Goal: Information Seeking & Learning: Learn about a topic

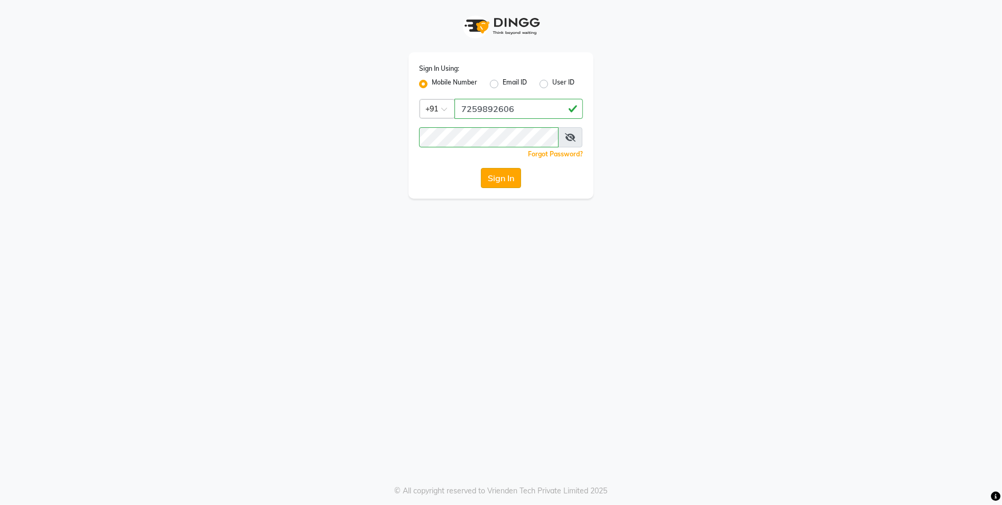
click at [488, 174] on button "Sign In" at bounding box center [501, 178] width 40 height 20
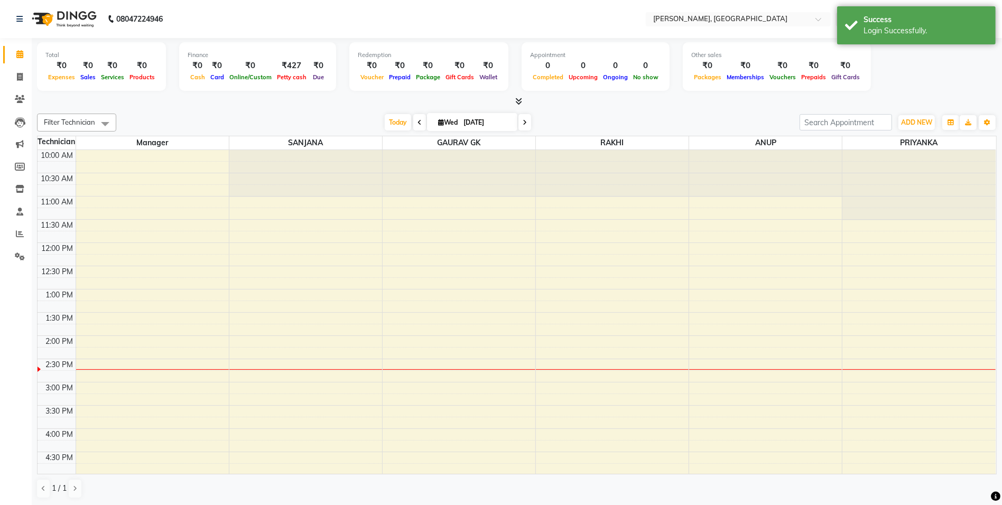
click at [517, 97] on icon at bounding box center [519, 101] width 7 height 8
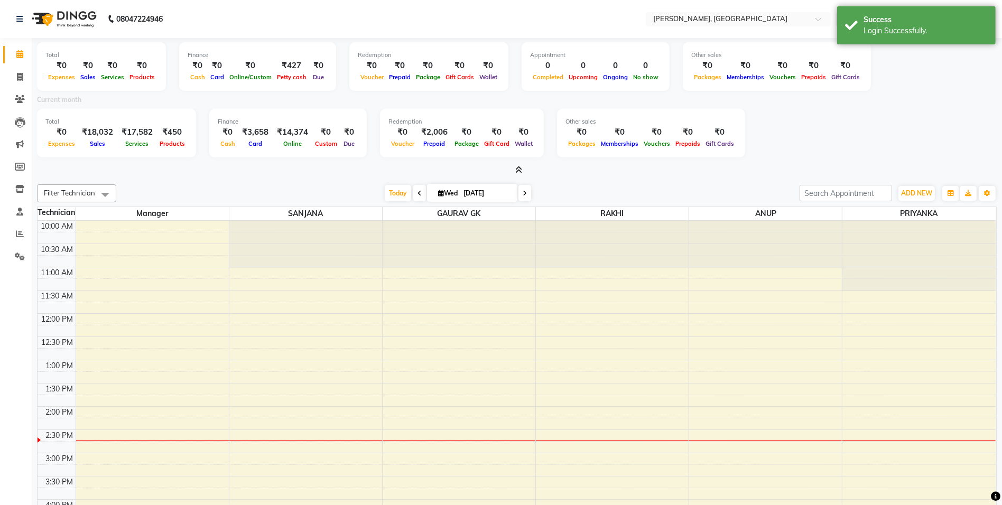
click at [520, 172] on icon at bounding box center [519, 170] width 7 height 8
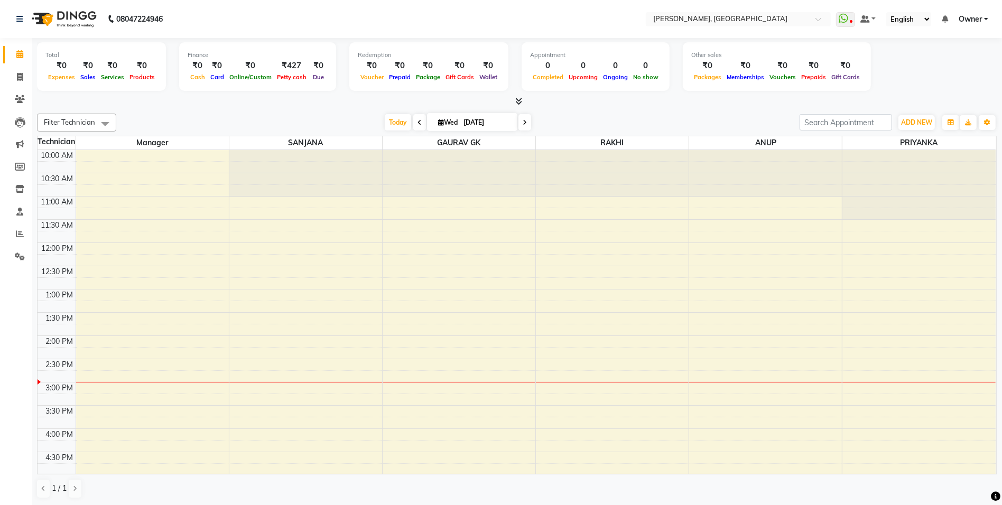
click at [516, 102] on icon at bounding box center [519, 101] width 7 height 8
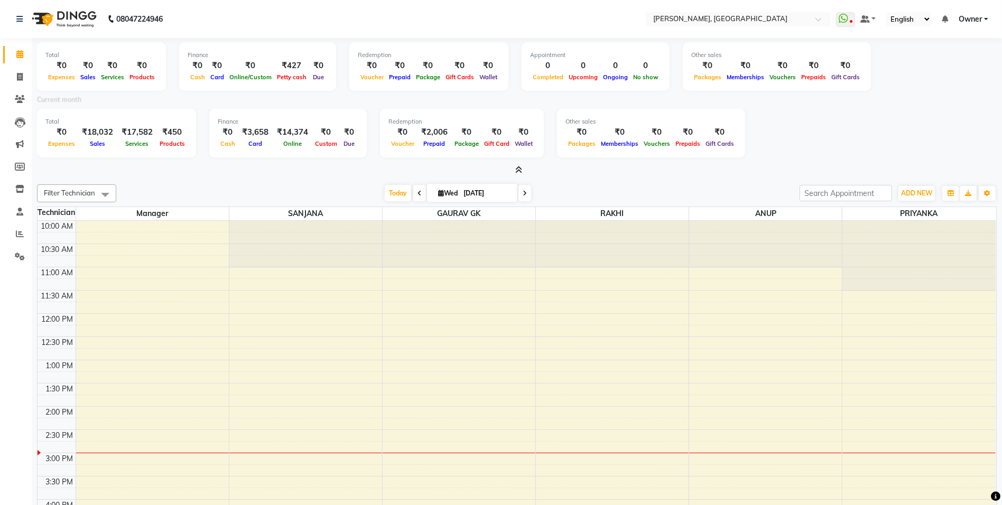
click at [522, 169] on icon at bounding box center [519, 170] width 7 height 8
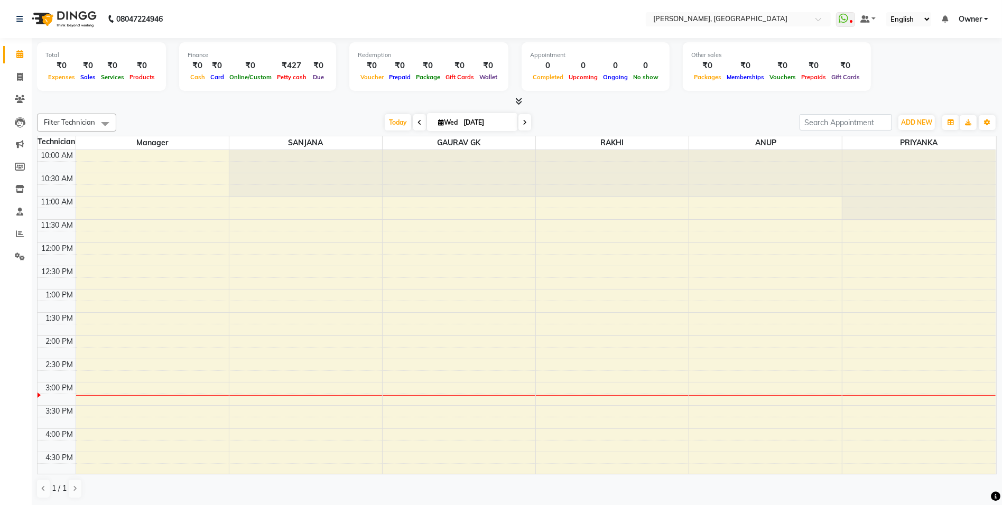
click at [518, 98] on icon at bounding box center [519, 101] width 7 height 8
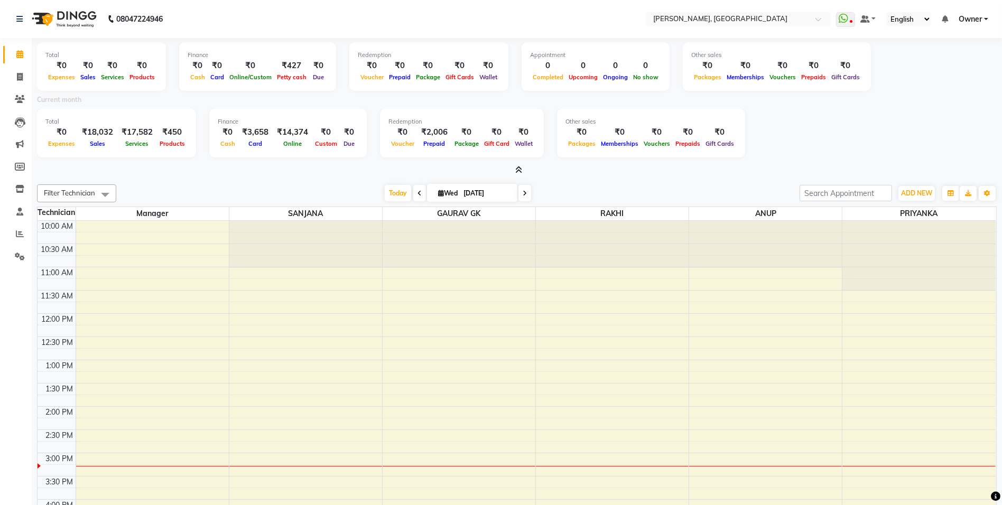
click at [517, 173] on icon at bounding box center [519, 170] width 7 height 8
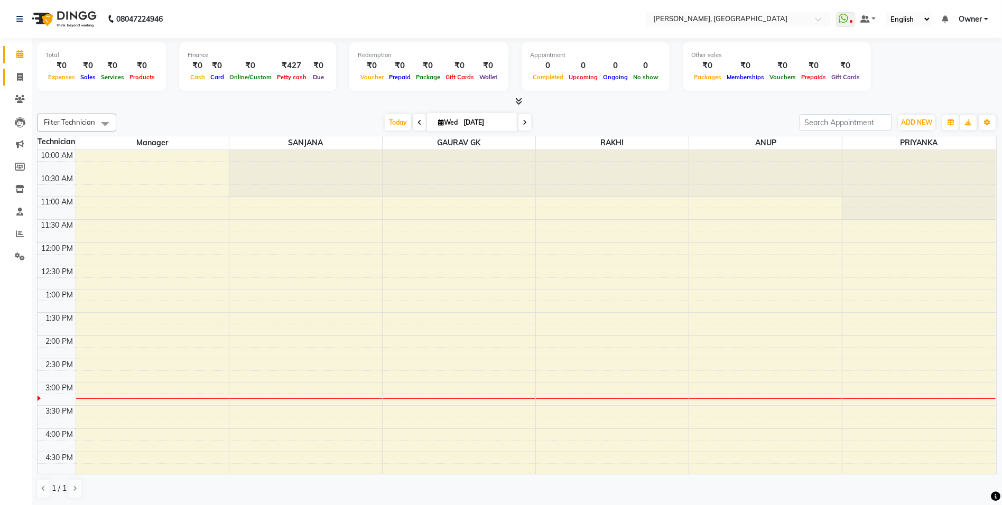
click at [23, 82] on link "Invoice" at bounding box center [15, 77] width 25 height 17
select select "service"
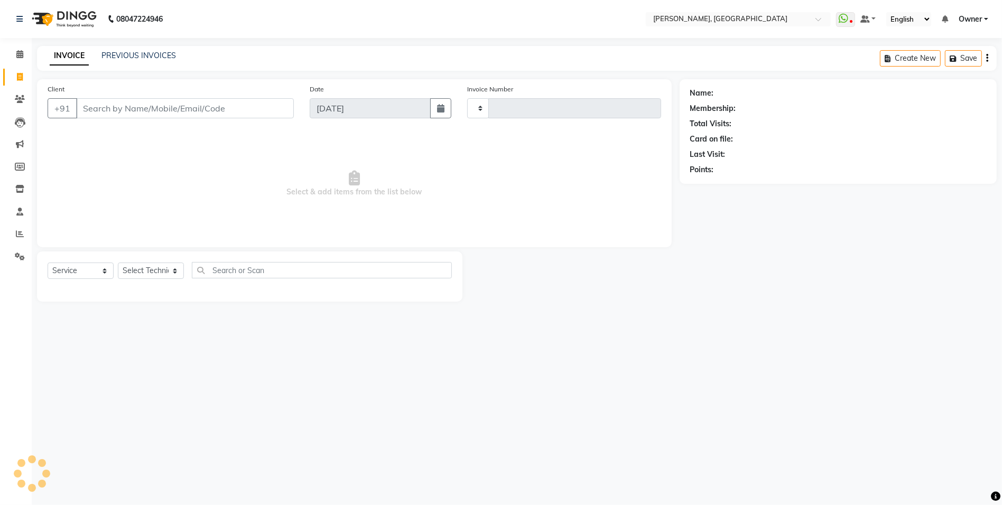
type input "1139"
select select "7674"
click at [22, 100] on icon at bounding box center [20, 99] width 10 height 8
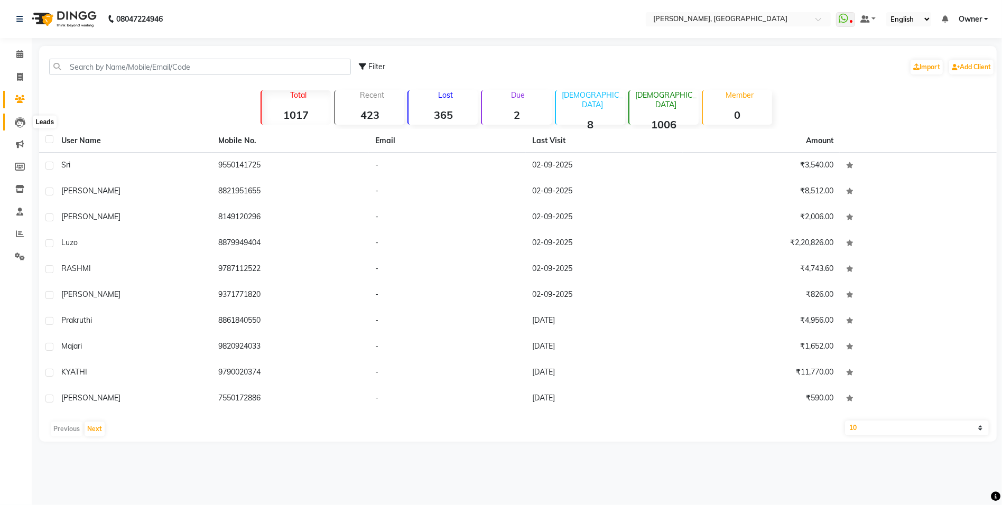
click at [20, 123] on icon at bounding box center [20, 122] width 11 height 11
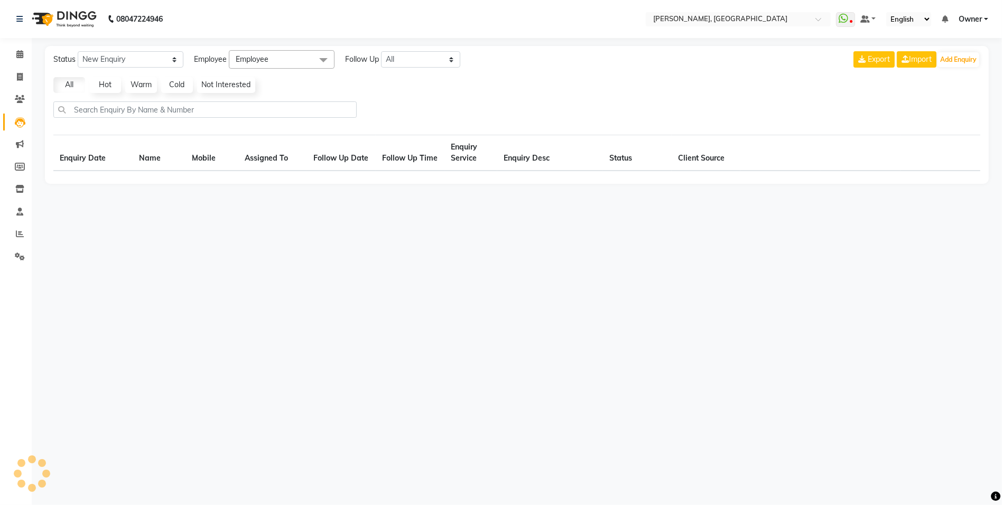
select select "10"
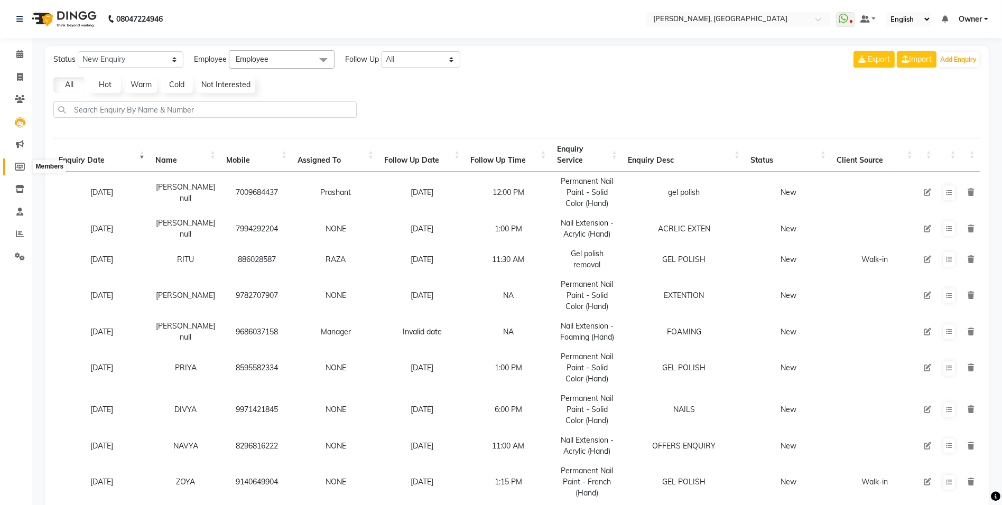
click at [27, 163] on span at bounding box center [20, 167] width 18 height 12
select select
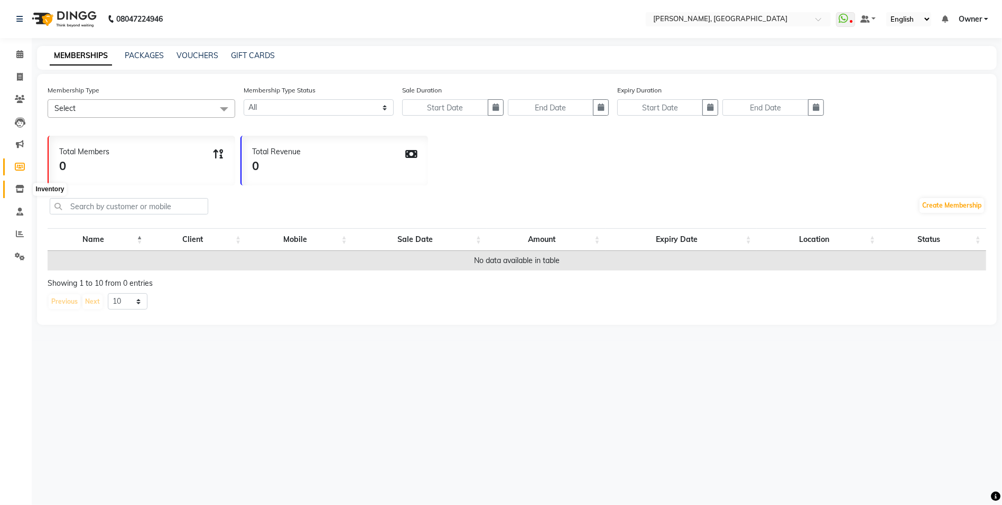
click at [20, 183] on span at bounding box center [20, 189] width 18 height 12
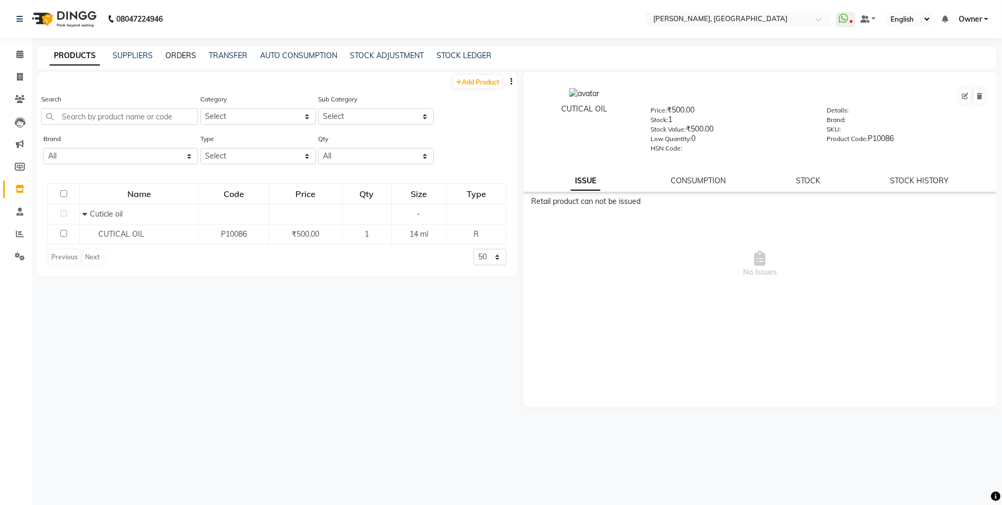
click at [175, 51] on link "ORDERS" at bounding box center [180, 56] width 31 height 10
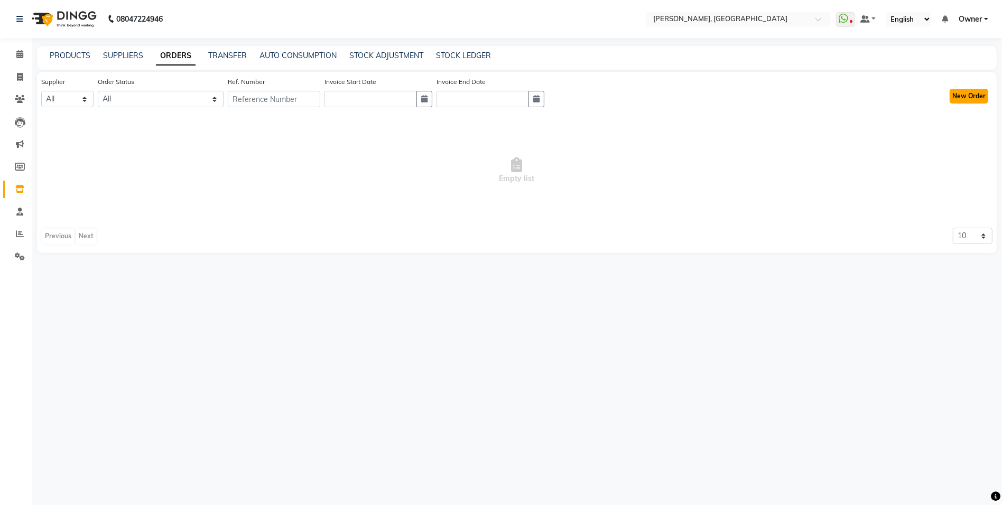
click at [964, 99] on button "New Order" at bounding box center [969, 96] width 39 height 15
select select "true"
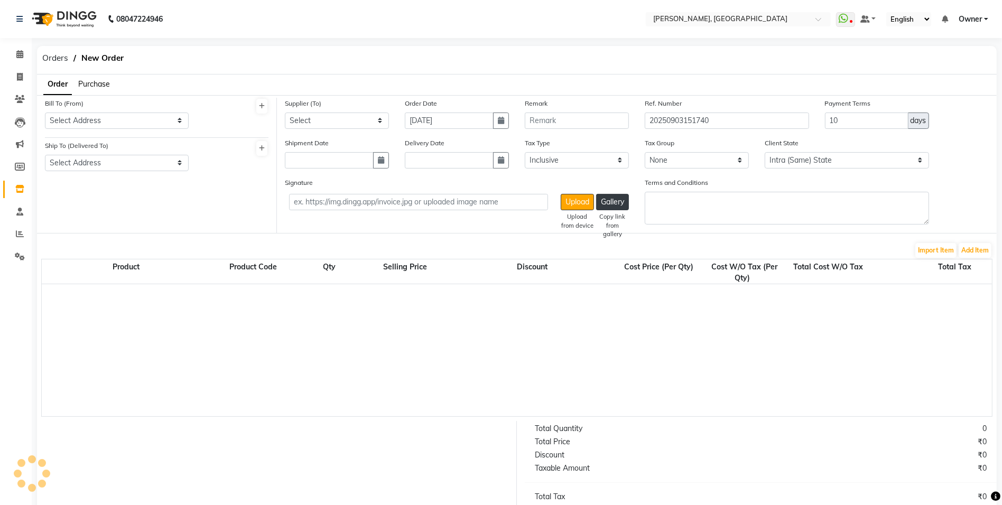
select select "3398"
click at [125, 123] on select "Select Address" at bounding box center [117, 121] width 144 height 16
click at [126, 161] on select "Select Address" at bounding box center [117, 163] width 144 height 16
click at [141, 115] on select "Select Address" at bounding box center [117, 121] width 144 height 16
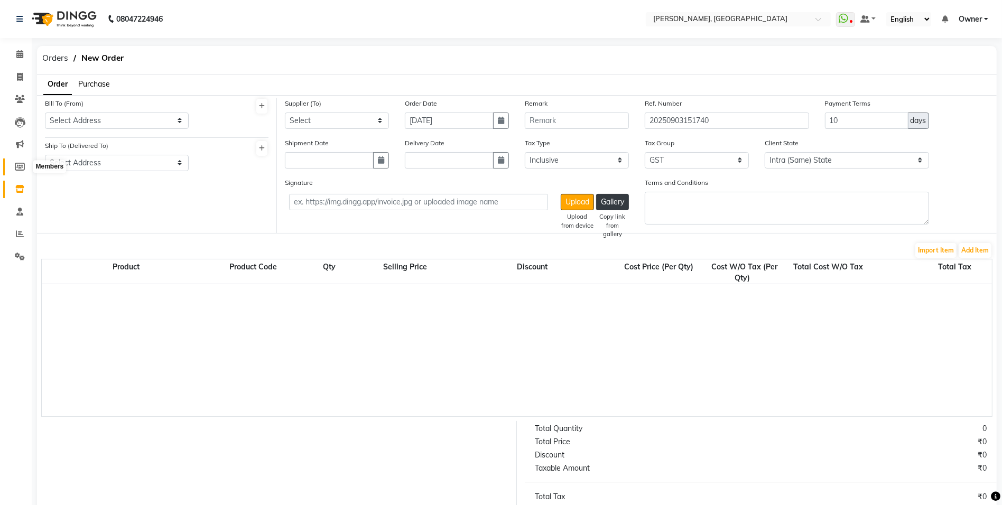
click at [13, 170] on span at bounding box center [20, 167] width 18 height 12
select select
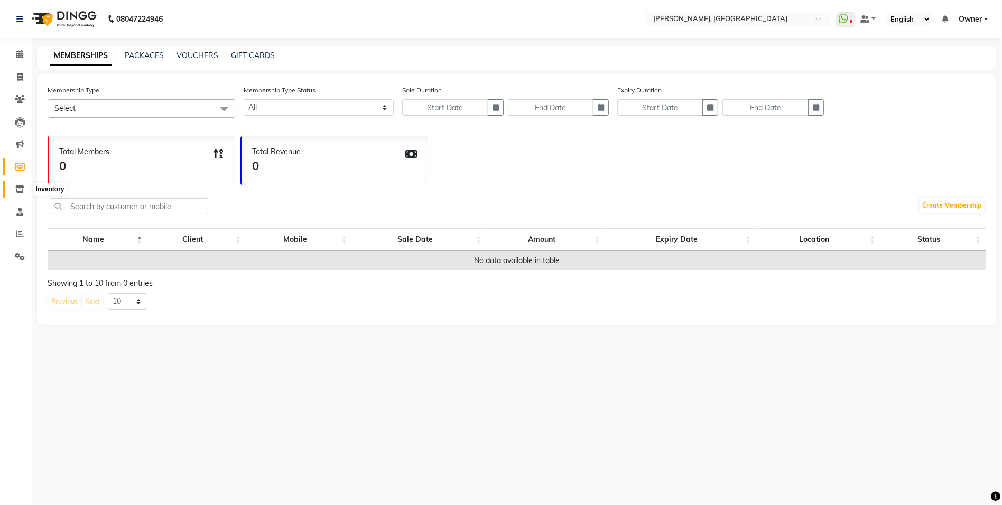
click at [18, 188] on icon at bounding box center [19, 189] width 9 height 8
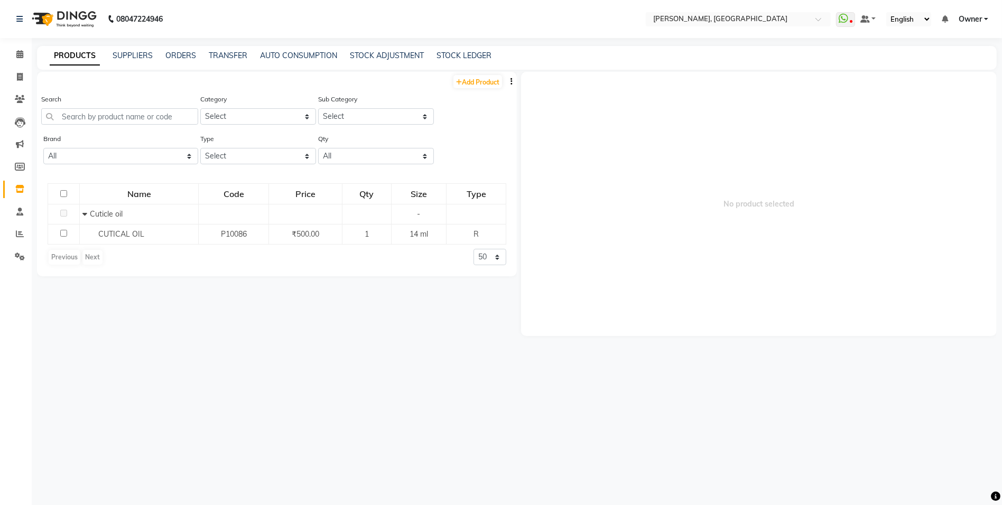
click at [135, 49] on div "PRODUCTS SUPPLIERS ORDERS TRANSFER AUTO CONSUMPTION STOCK ADJUSTMENT STOCK LEDG…" at bounding box center [517, 58] width 960 height 24
click at [131, 53] on link "SUPPLIERS" at bounding box center [133, 56] width 40 height 10
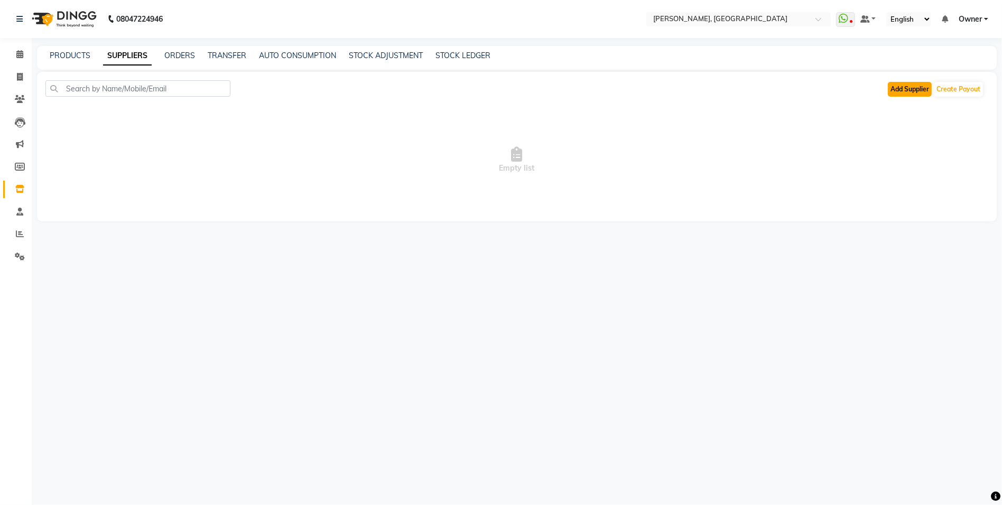
click at [899, 83] on button "Add Supplier" at bounding box center [910, 89] width 44 height 15
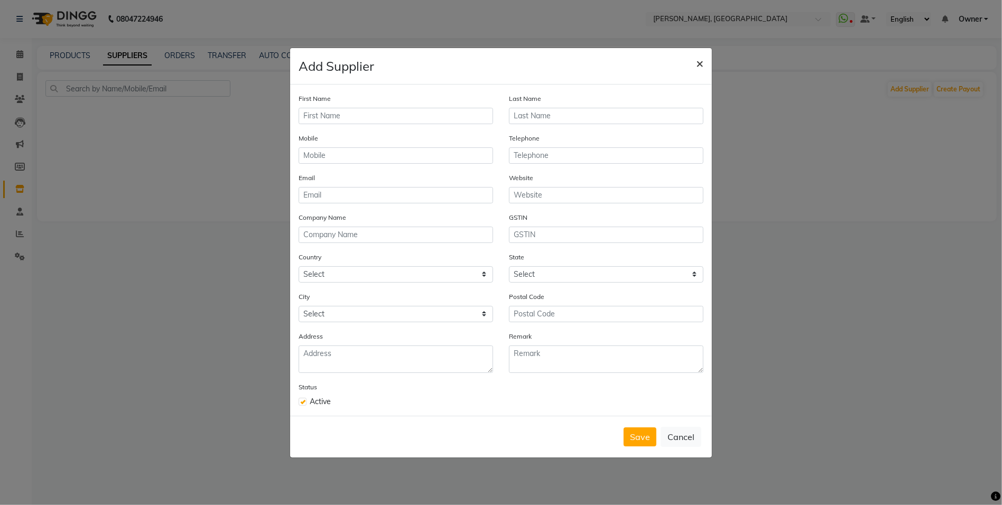
click at [696, 55] on span "×" at bounding box center [699, 63] width 7 height 16
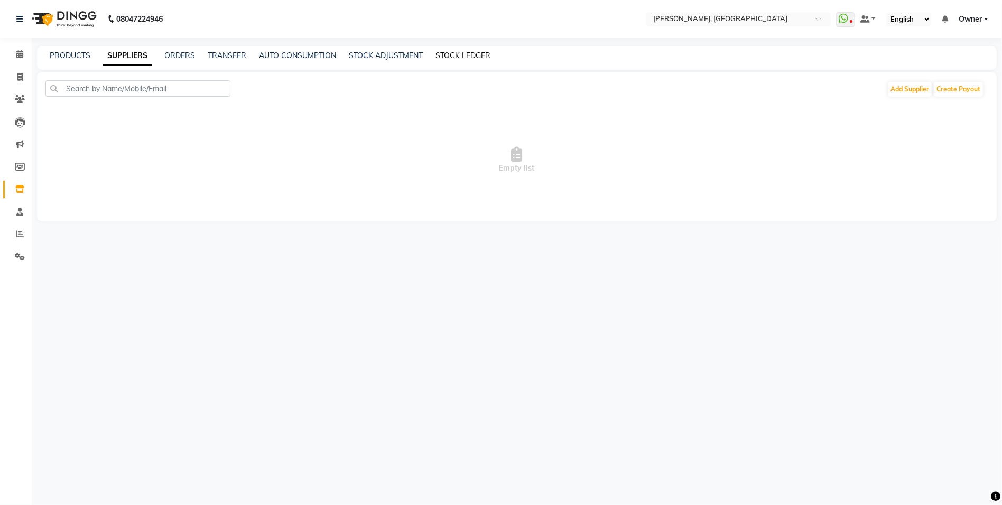
click at [457, 53] on link "STOCK LEDGER" at bounding box center [462, 56] width 55 height 10
select select "all"
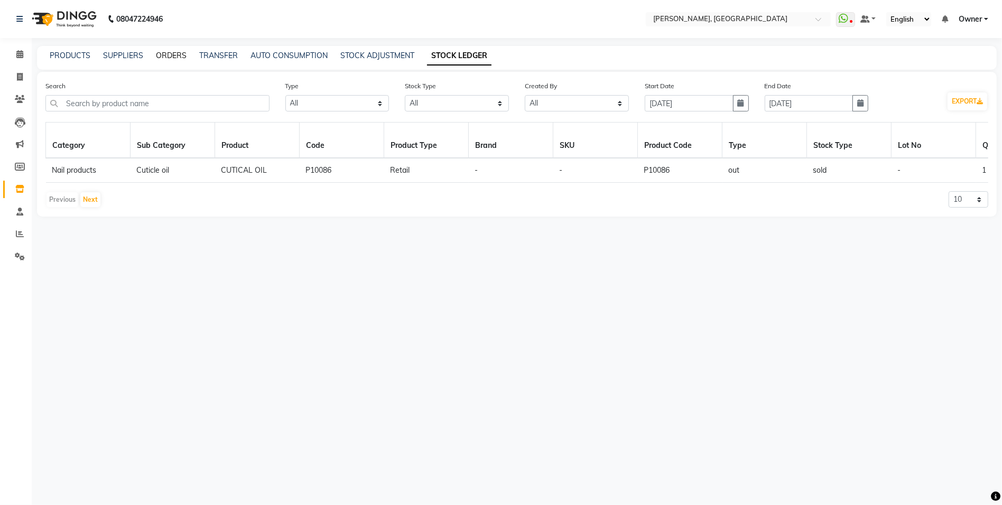
click at [183, 59] on link "ORDERS" at bounding box center [171, 56] width 31 height 10
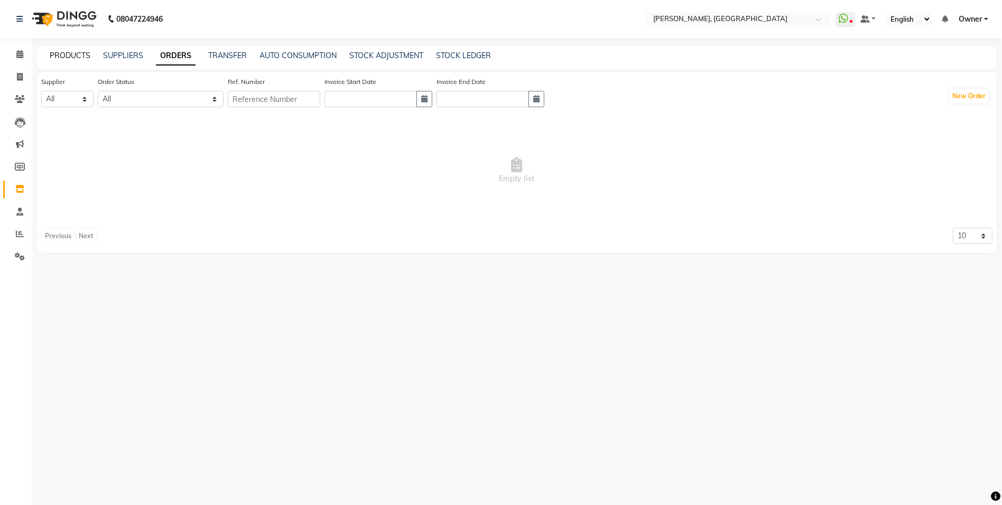
click at [75, 55] on link "PRODUCTS" at bounding box center [70, 56] width 41 height 10
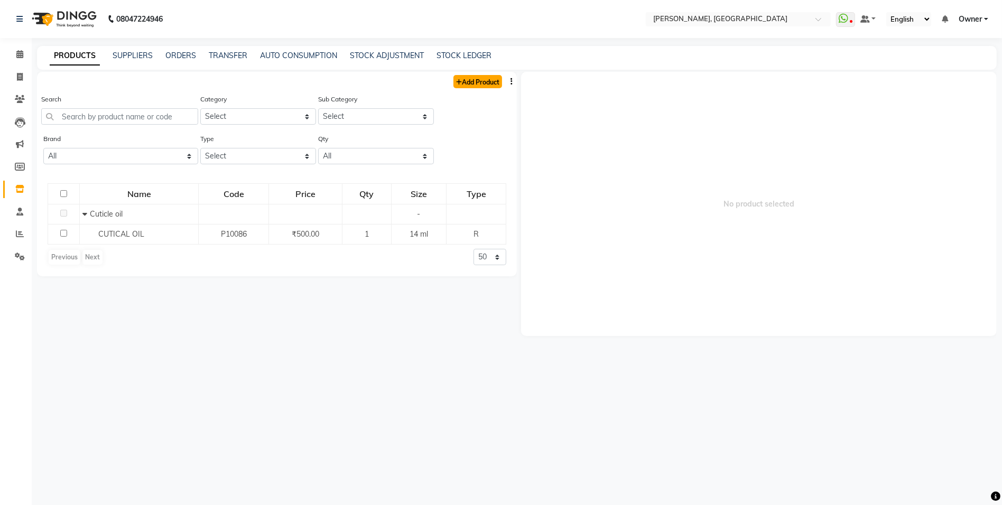
click at [469, 83] on link "Add Product" at bounding box center [477, 81] width 49 height 13
select select "true"
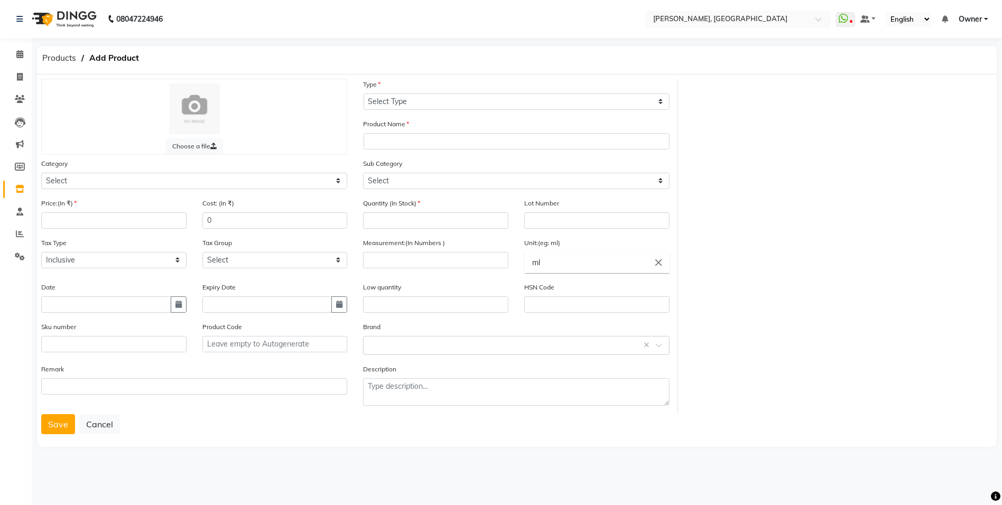
click at [960, 58] on div "Products Add Product" at bounding box center [517, 60] width 976 height 29
click at [972, 21] on span "Owner" at bounding box center [970, 19] width 23 height 11
click at [115, 429] on button "Cancel" at bounding box center [99, 424] width 41 height 20
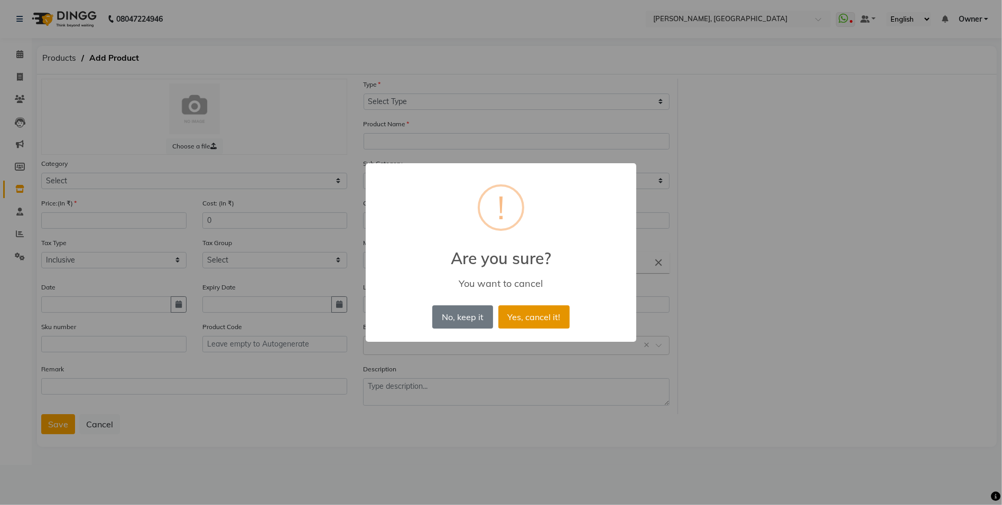
click at [513, 314] on button "Yes, cancel it!" at bounding box center [533, 316] width 71 height 23
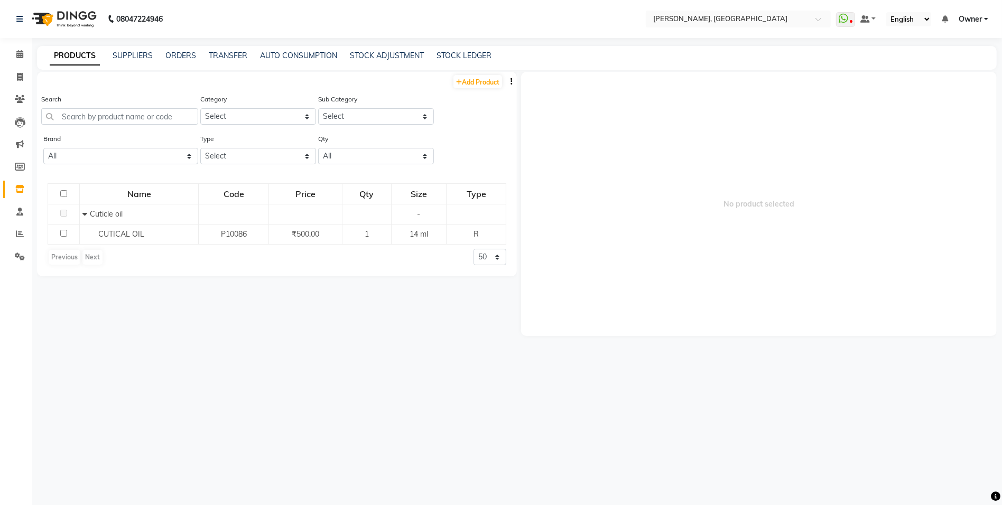
click at [511, 80] on icon "button" at bounding box center [512, 81] width 2 height 7
click at [136, 253] on div "Previous Next 50 100 500" at bounding box center [277, 257] width 459 height 17
click at [514, 86] on button "button" at bounding box center [511, 81] width 11 height 11
click at [481, 73] on div "IMPORT" at bounding box center [478, 74] width 34 height 13
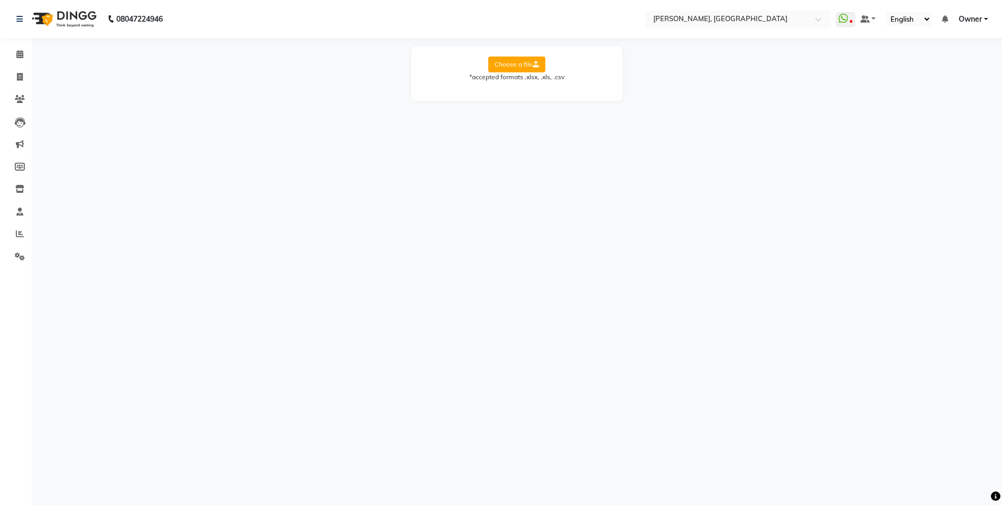
click at [519, 144] on div "08047224946 Select Location × Nailashes, [GEOGRAPHIC_DATA] WhatsApp Status ✕ St…" at bounding box center [501, 252] width 1002 height 505
click at [16, 25] on link at bounding box center [21, 19] width 11 height 30
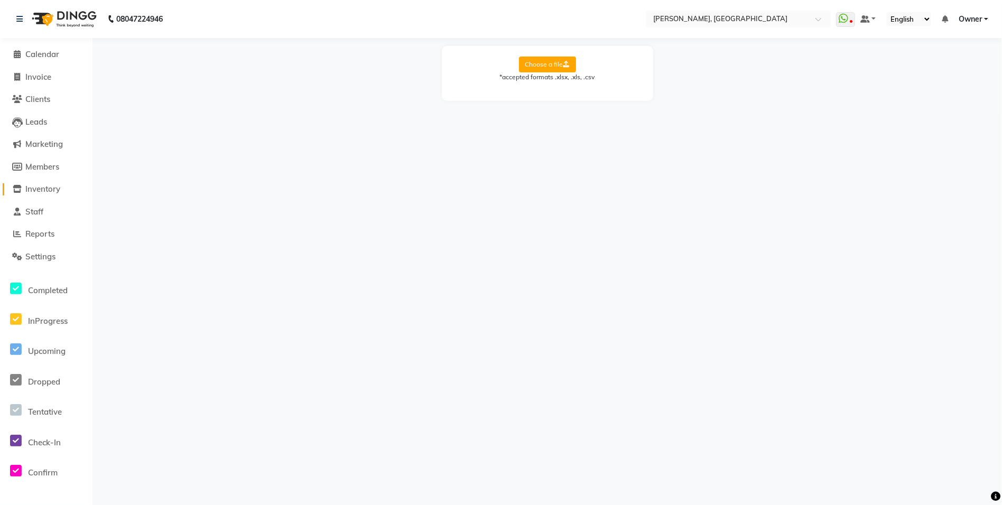
click at [44, 190] on span "Inventory" at bounding box center [42, 189] width 35 height 10
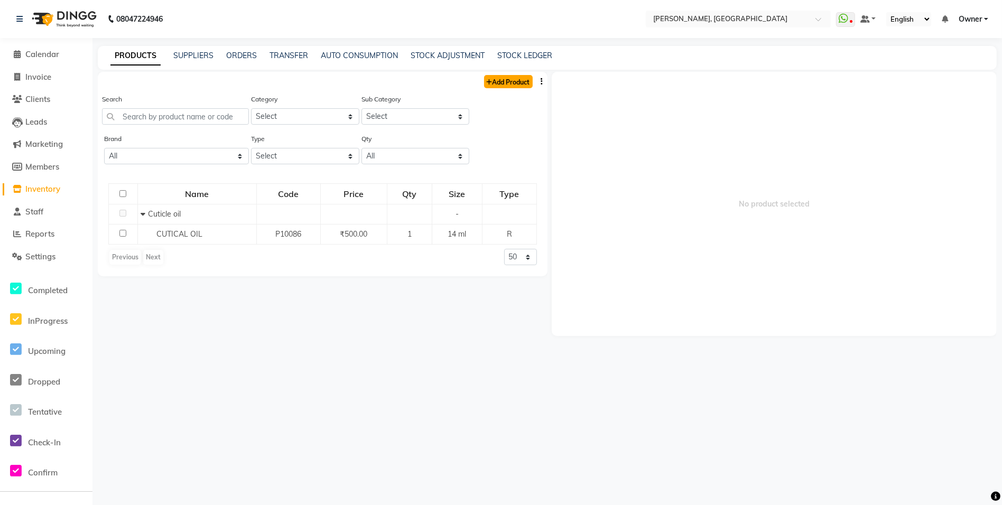
click at [511, 81] on link "Add Product" at bounding box center [508, 81] width 49 height 13
select select "true"
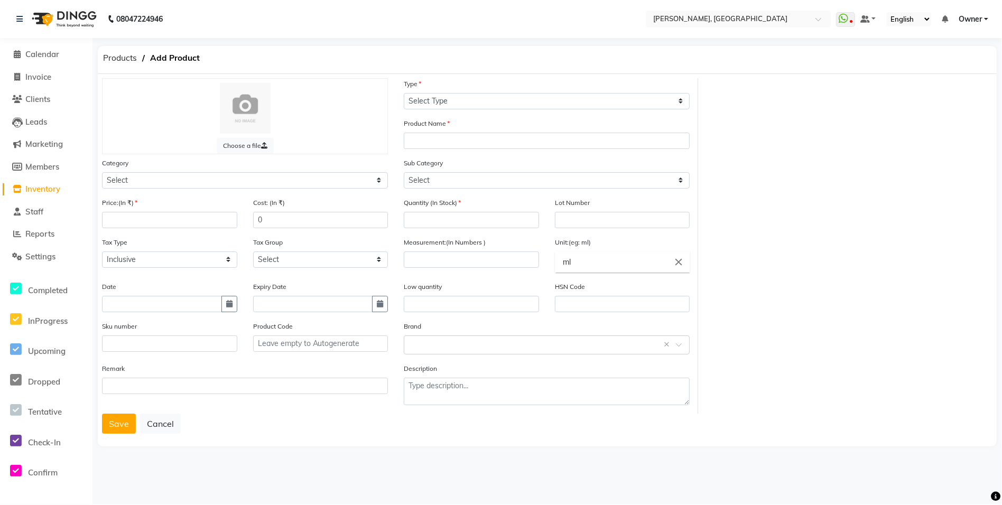
click at [263, 171] on div "Category Select Hair Skin Makeup Personal Care Appliances Nail products Eye Hai…" at bounding box center [245, 172] width 286 height 31
click at [256, 179] on select "Select Hair Skin Makeup Personal Care Appliances Nail products Eye Hair Nail Ot…" at bounding box center [245, 180] width 286 height 16
select select "415813250"
click at [102, 173] on select "Select Hair Skin Makeup Personal Care Appliances Nail products Eye Hair Nail Ot…" at bounding box center [245, 180] width 286 height 16
click at [477, 97] on select "Select Type Both Retail Consumable" at bounding box center [547, 101] width 286 height 16
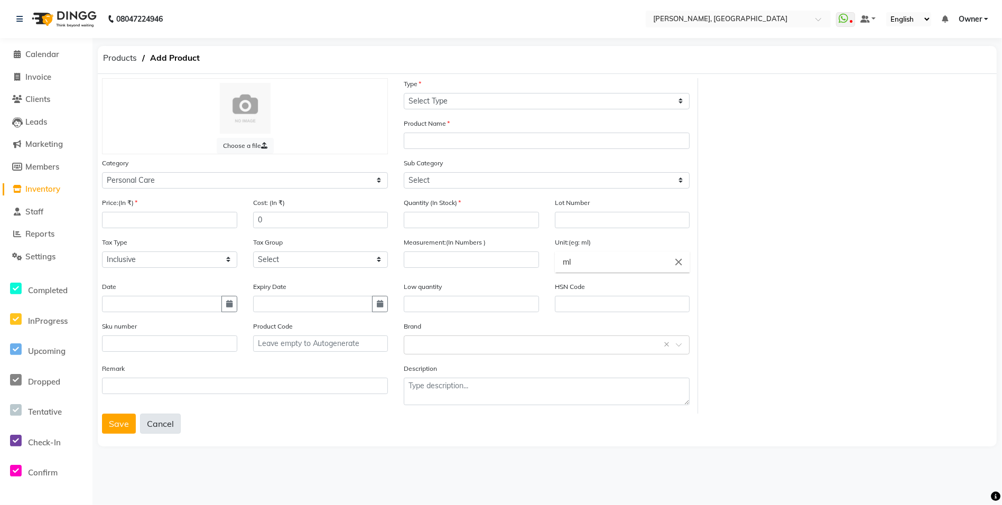
click at [157, 422] on button "Cancel" at bounding box center [160, 424] width 41 height 20
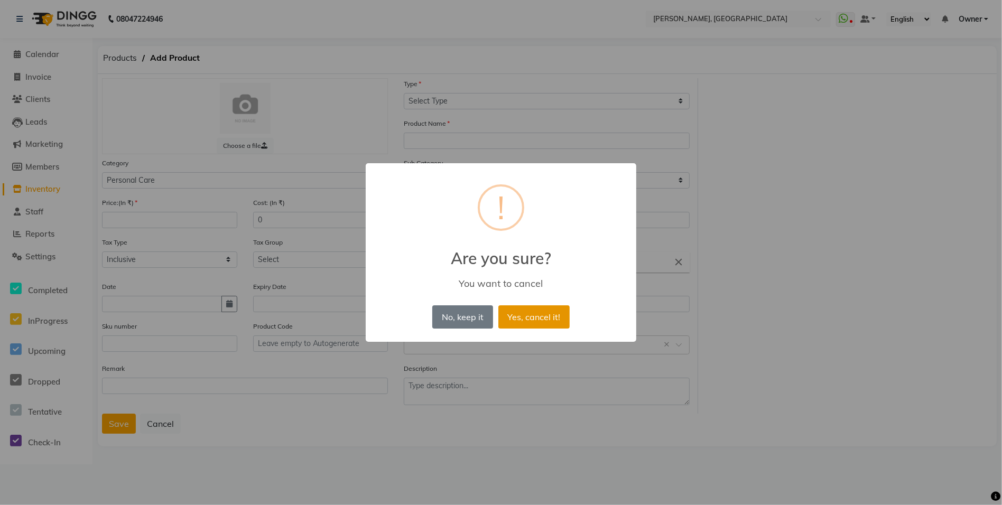
click at [549, 309] on button "Yes, cancel it!" at bounding box center [533, 316] width 71 height 23
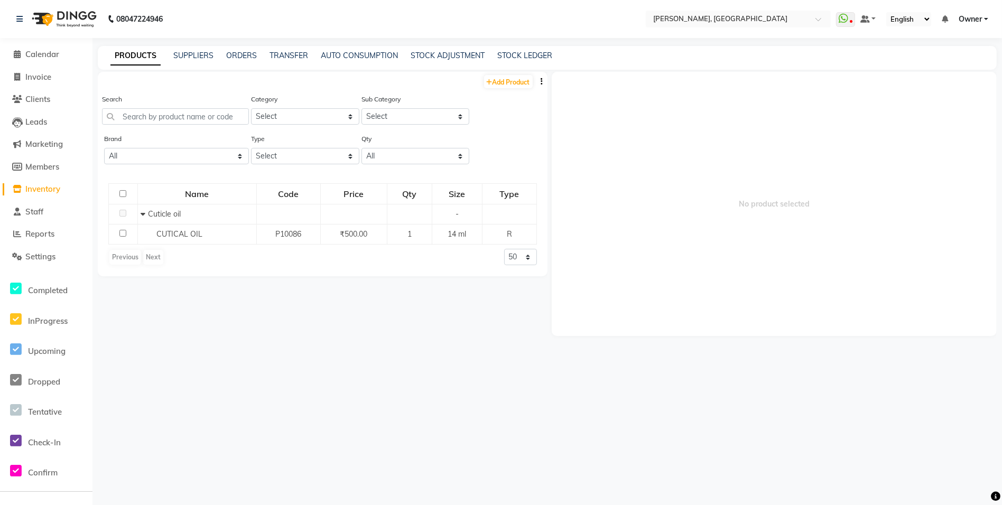
click at [540, 86] on button "button" at bounding box center [542, 81] width 11 height 11
click at [517, 73] on div "IMPORT" at bounding box center [508, 74] width 34 height 13
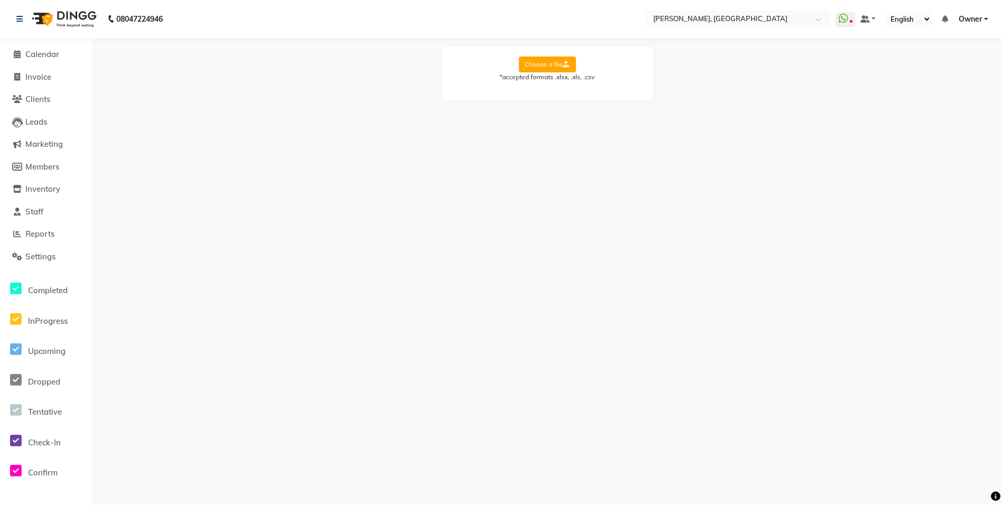
click at [528, 70] on label "Choose a file" at bounding box center [547, 65] width 57 height 16
click at [0, 0] on input "Choose a file" at bounding box center [0, 0] width 0 height 0
click at [37, 191] on span "Inventory" at bounding box center [42, 189] width 35 height 10
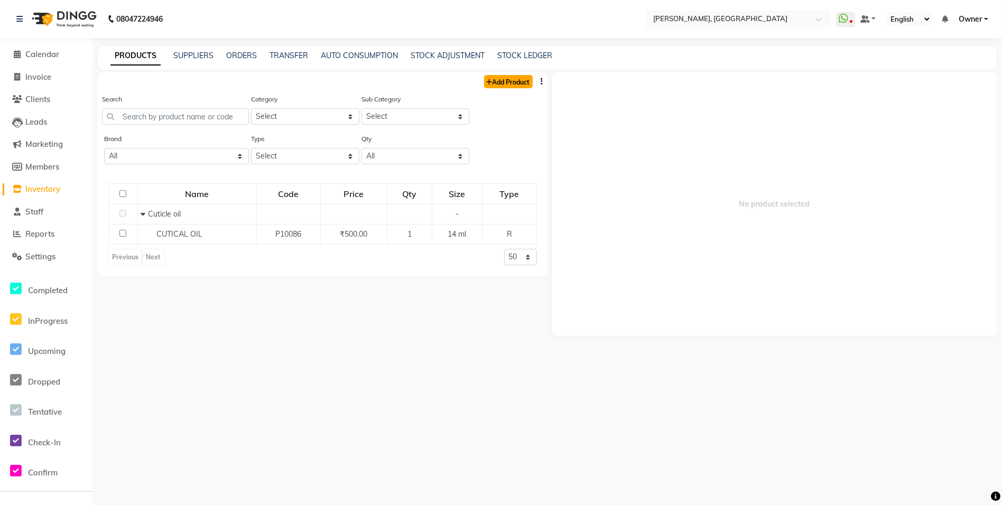
click at [525, 85] on link "Add Product" at bounding box center [508, 81] width 49 height 13
select select "true"
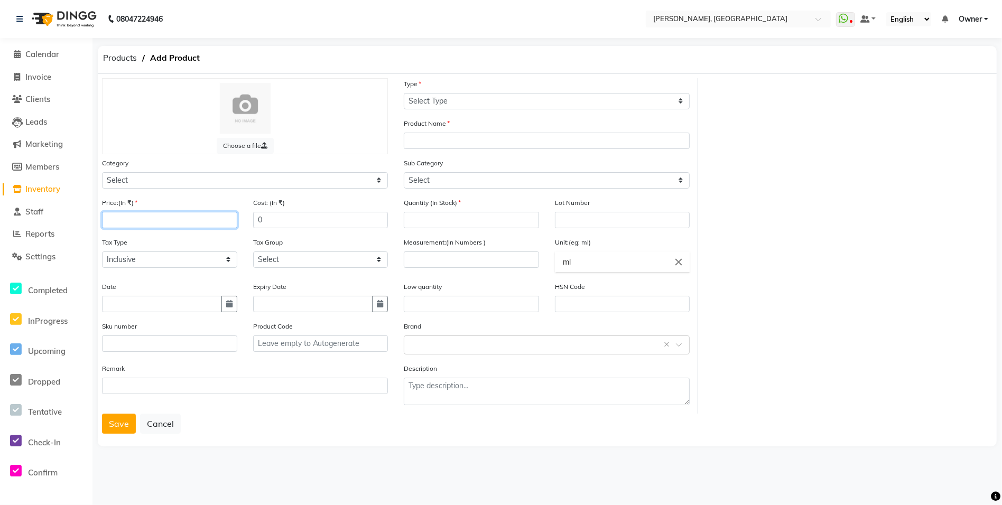
click at [167, 222] on input "number" at bounding box center [169, 220] width 135 height 16
click at [272, 227] on input "0" at bounding box center [320, 220] width 135 height 16
click at [192, 220] on input "number" at bounding box center [169, 220] width 135 height 16
click at [265, 220] on input "0" at bounding box center [320, 220] width 135 height 16
click at [145, 219] on input "number" at bounding box center [169, 220] width 135 height 16
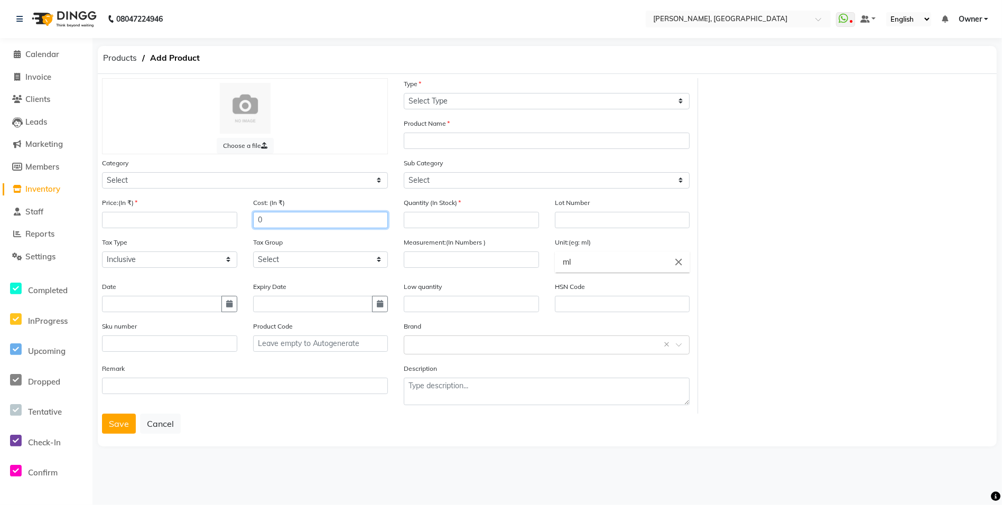
click at [278, 219] on input "0" at bounding box center [320, 220] width 135 height 16
click at [168, 222] on input "number" at bounding box center [169, 220] width 135 height 16
click at [314, 225] on input "0" at bounding box center [320, 220] width 135 height 16
click at [41, 192] on span "Inventory" at bounding box center [42, 189] width 35 height 10
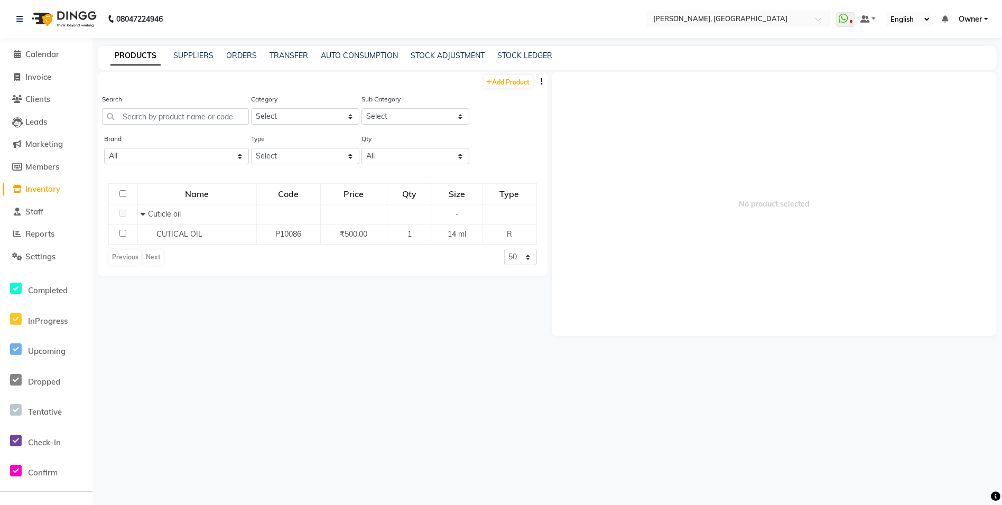
click at [540, 84] on button "button" at bounding box center [542, 81] width 11 height 11
click at [518, 78] on div "IMPORT" at bounding box center [508, 74] width 34 height 13
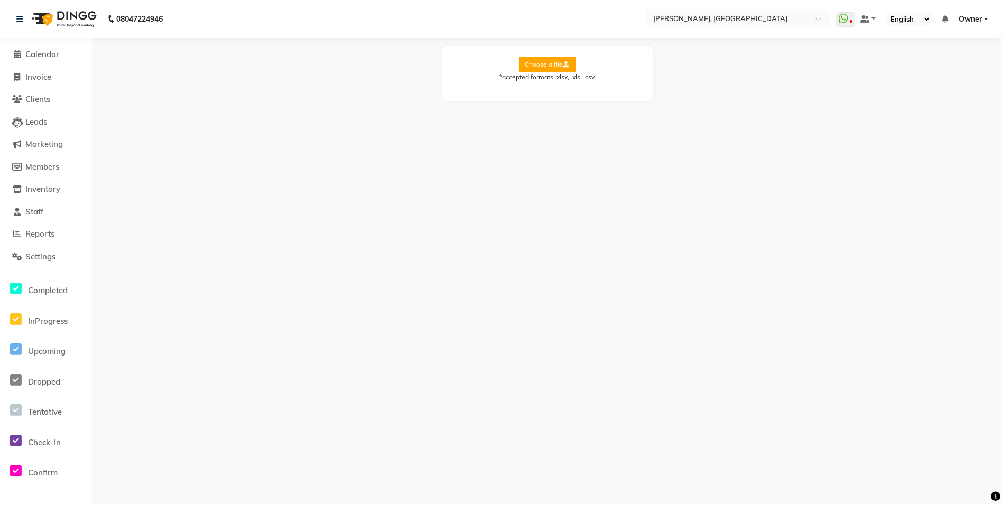
click at [532, 67] on label "Choose a file" at bounding box center [547, 65] width 57 height 16
click at [0, 0] on input "Choose a file" at bounding box center [0, 0] width 0 height 0
click at [385, 113] on div "Choose a file *accepted formats .xlsx, .xls, .csv Select Sheet: Select Sheet Sh…" at bounding box center [547, 81] width 899 height 71
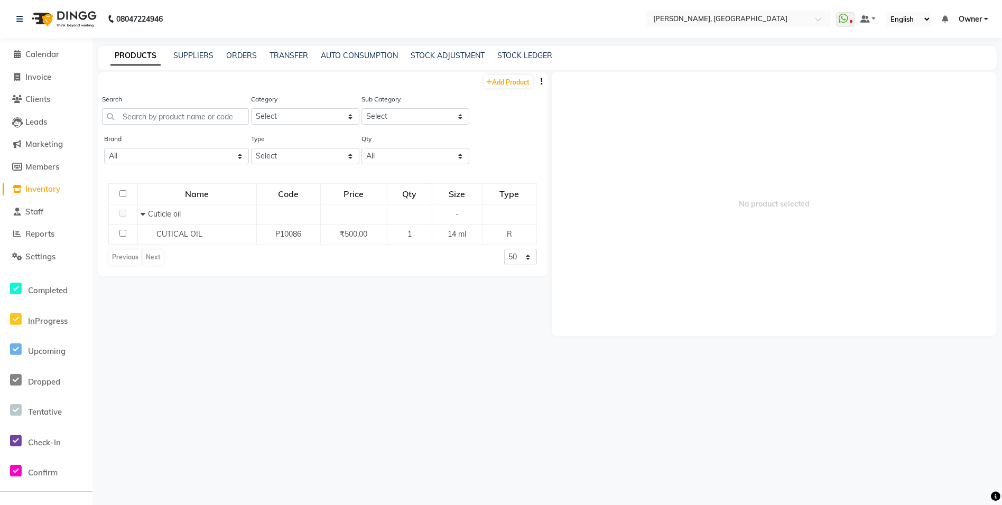
click at [543, 84] on button "button" at bounding box center [542, 81] width 11 height 11
click at [517, 72] on div "IMPORT" at bounding box center [508, 74] width 34 height 13
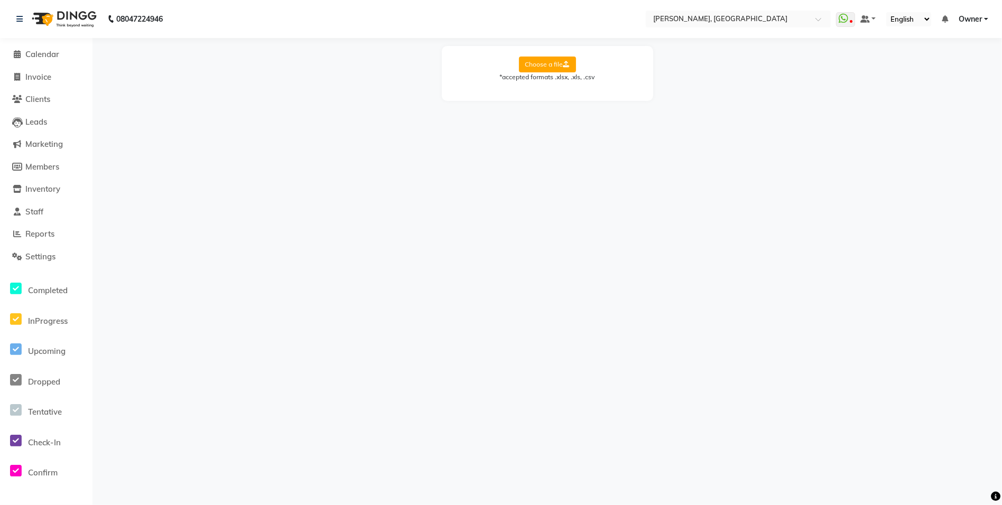
click at [554, 68] on label "Choose a file" at bounding box center [547, 65] width 57 height 16
click at [0, 0] on input "Choose a file" at bounding box center [0, 0] width 0 height 0
click at [543, 67] on label "Choose a file" at bounding box center [547, 65] width 57 height 16
click at [0, 0] on input "Choose a file" at bounding box center [0, 0] width 0 height 0
click at [593, 100] on select "Select Sheet Sheet1" at bounding box center [594, 98] width 79 height 16
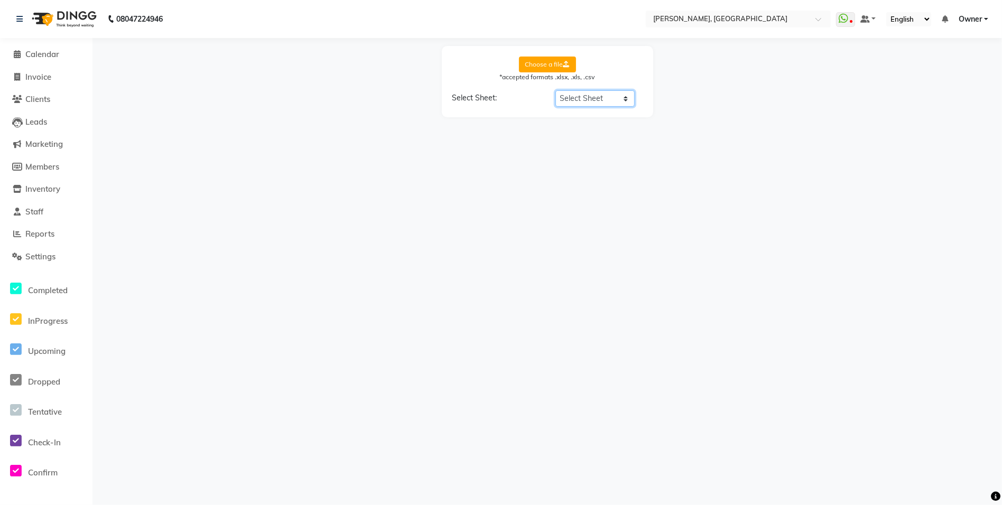
select select "Sheet1"
click at [555, 90] on select "Select Sheet Sheet1" at bounding box center [594, 98] width 79 height 16
select select "Brand Name"
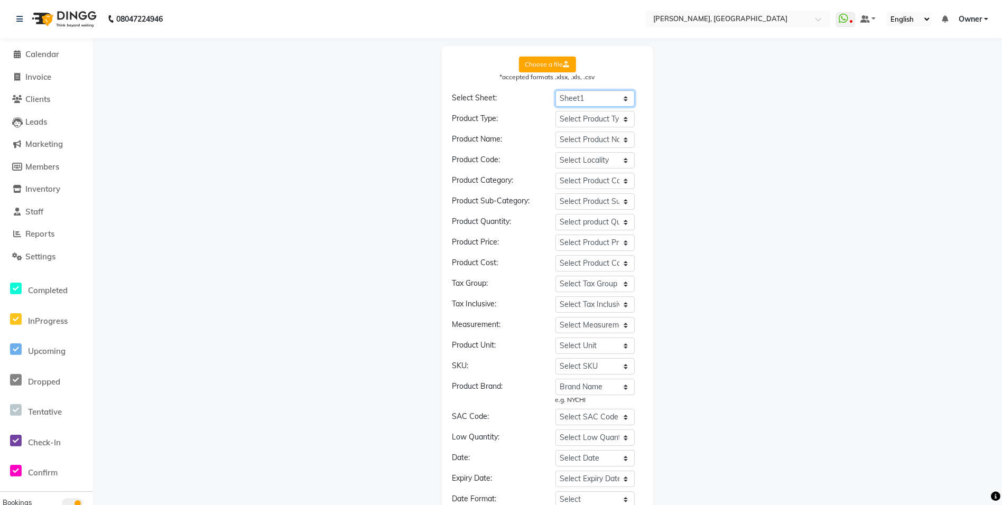
scroll to position [1, 0]
click at [624, 119] on select "Select Product Type Product Name* Price* Current Stock* Cost Price Type ( R / C…" at bounding box center [594, 118] width 79 height 16
click at [750, 89] on div "Choose a file *accepted formats .xlsx, .xls, .csv Select Sheet: Select Sheet Sh…" at bounding box center [547, 324] width 899 height 559
click at [615, 120] on select "Select Product Type Product Name* Price* Current Stock* Cost Price Type ( R / C…" at bounding box center [594, 118] width 79 height 16
click at [832, 90] on div "Choose a file *accepted formats .xlsx, .xls, .csv Select Sheet: Select Sheet Sh…" at bounding box center [547, 324] width 899 height 559
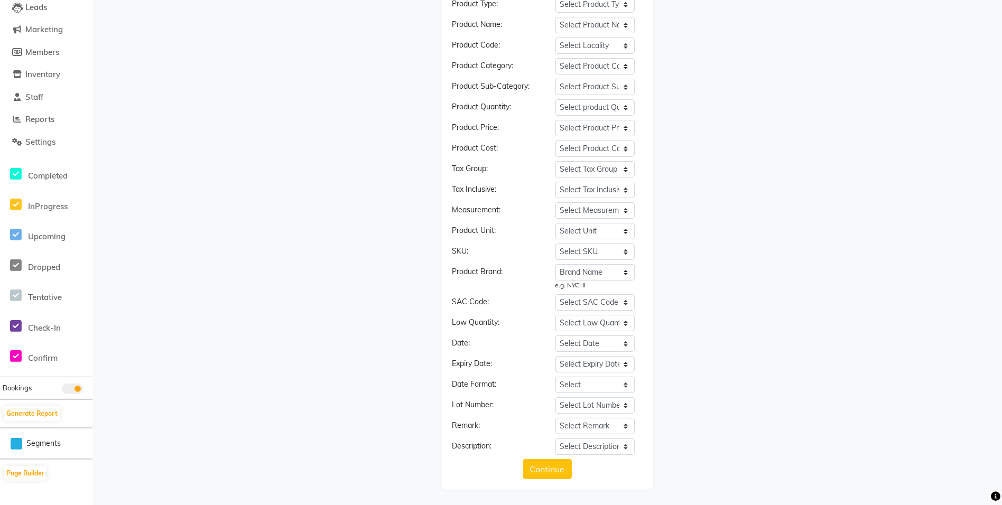
scroll to position [0, 0]
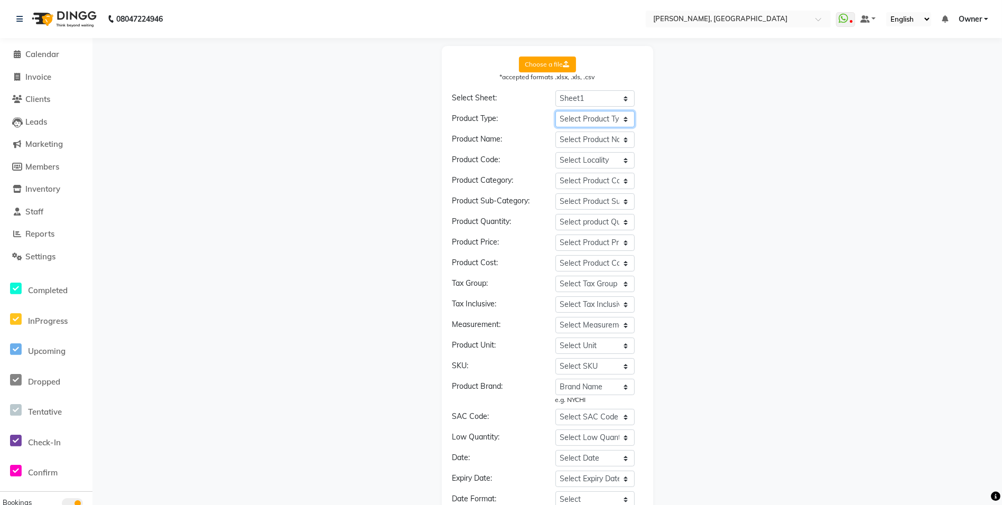
click at [623, 119] on select "Select Product Type Product Name* Price* Current Stock* Cost Price Type ( R / C…" at bounding box center [594, 119] width 79 height 16
click at [585, 138] on select "Select Product Name Product Name* Price* Current Stock* Cost Price Type ( R / C…" at bounding box center [594, 140] width 79 height 16
select select "Product Name*"
click at [555, 132] on select "Select Product Name Product Name* Price* Current Stock* Cost Price Type ( R / C…" at bounding box center [594, 140] width 79 height 16
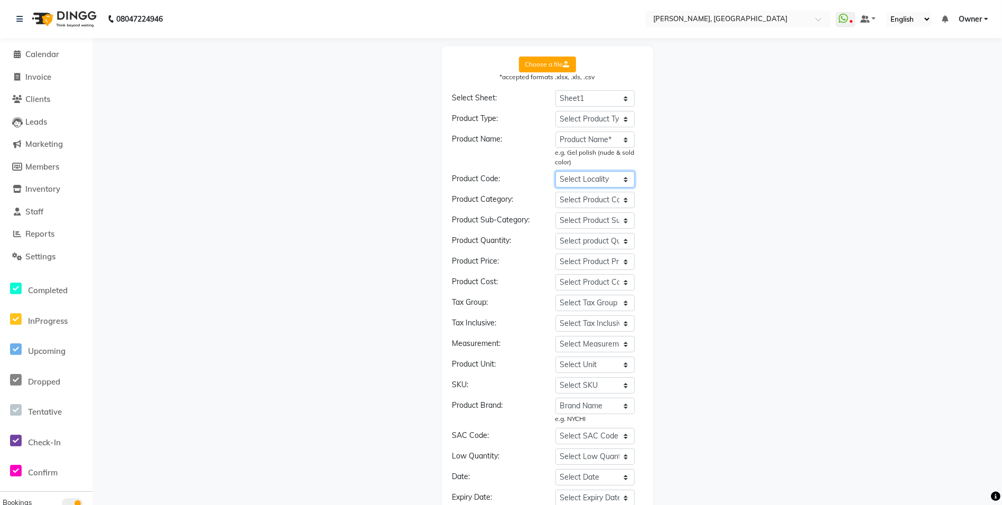
click at [610, 183] on select "Select Locality Product Name* Price* Current Stock* Cost Price Type ( R / C ) (…" at bounding box center [594, 179] width 79 height 16
select select "QR Code"
click at [555, 171] on select "Select Locality Product Name* Price* Current Stock* Cost Price Type ( R / C ) (…" at bounding box center [594, 179] width 79 height 16
click at [621, 172] on select "Select Locality Product Name* Price* Current Stock* Cost Price Type ( R / C ) (…" at bounding box center [594, 179] width 79 height 16
select select
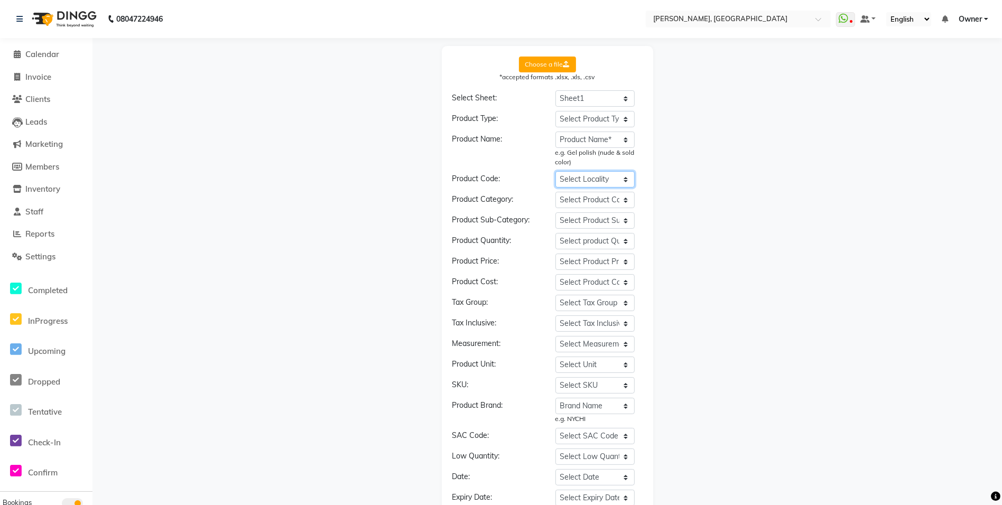
click at [555, 171] on select "Select Locality Product Name* Price* Current Stock* Cost Price Type ( R / C ) (…" at bounding box center [594, 179] width 79 height 16
click at [616, 181] on select "Select Locality Product Name* Price* Current Stock* Cost Price Type ( R / C ) (…" at bounding box center [594, 179] width 79 height 16
click at [774, 147] on div "Choose a file *accepted formats .xlsx, .xls, .csv Select Sheet: Select Sheet Sh…" at bounding box center [547, 335] width 899 height 578
click at [624, 196] on select "Select Product Category Product Name* Price* Current Stock* Cost Price Type ( R…" at bounding box center [594, 200] width 79 height 16
select select "Category*"
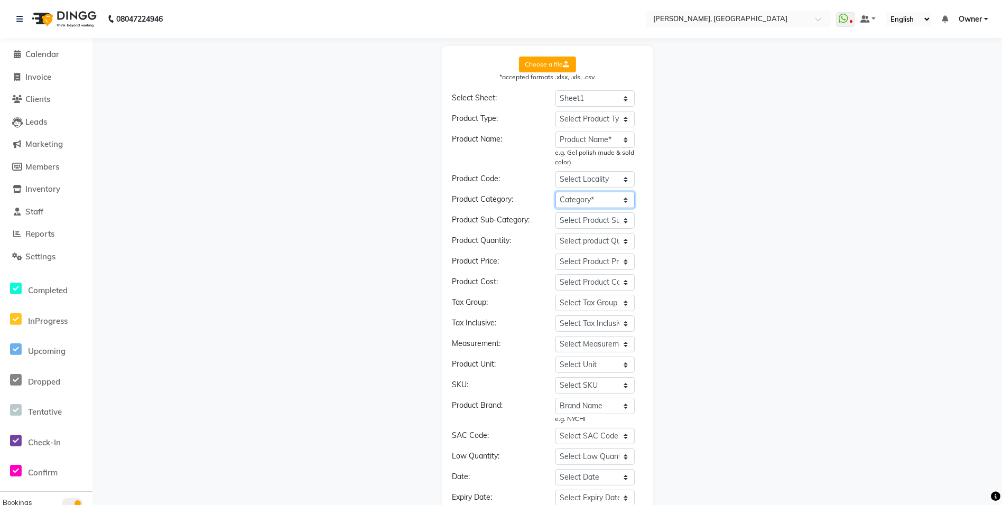
click at [555, 192] on select "Select Product Category Product Name* Price* Current Stock* Cost Price Type ( R…" at bounding box center [594, 200] width 79 height 16
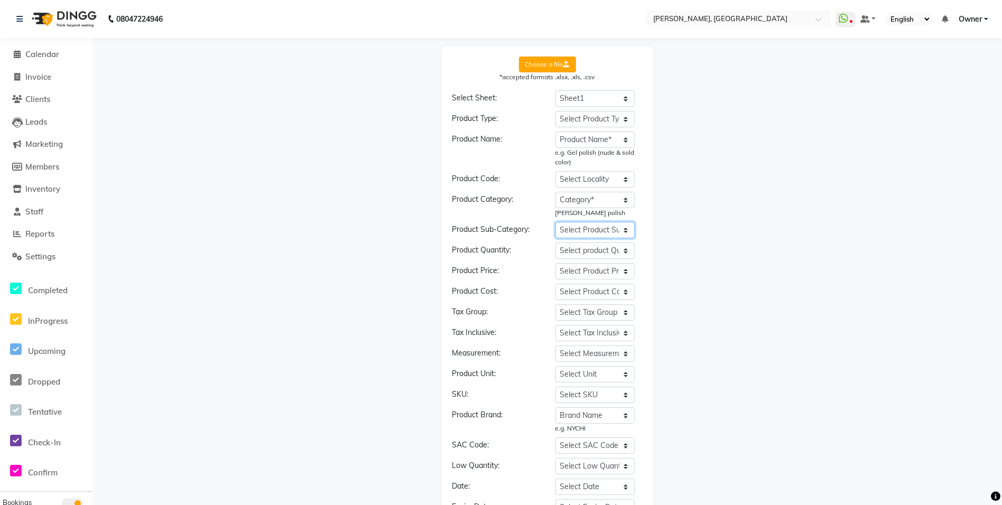
click at [607, 232] on select "Select Product Sub-Category Product Name* Price* Current Stock* Cost Price Type…" at bounding box center [594, 230] width 79 height 16
select select "Subcategory*"
click at [555, 222] on select "Select Product Sub-Category Product Name* Price* Current Stock* Cost Price Type…" at bounding box center [594, 230] width 79 height 16
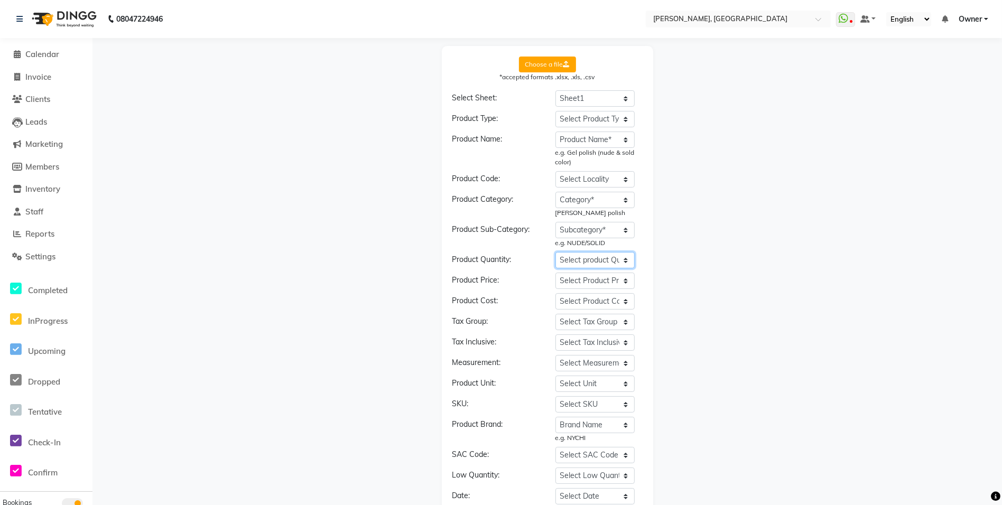
click at [619, 261] on select "Select product Quantity Product Name* Price* Current Stock* Cost Price Type ( R…" at bounding box center [594, 260] width 79 height 16
click at [613, 256] on select "Select product Quantity Product Name* Price* Current Stock* Cost Price Type ( R…" at bounding box center [594, 260] width 79 height 16
select select "Measurment*"
click at [555, 252] on select "Select product Quantity Product Name* Price* Current Stock* Cost Price Type ( R…" at bounding box center [594, 260] width 79 height 16
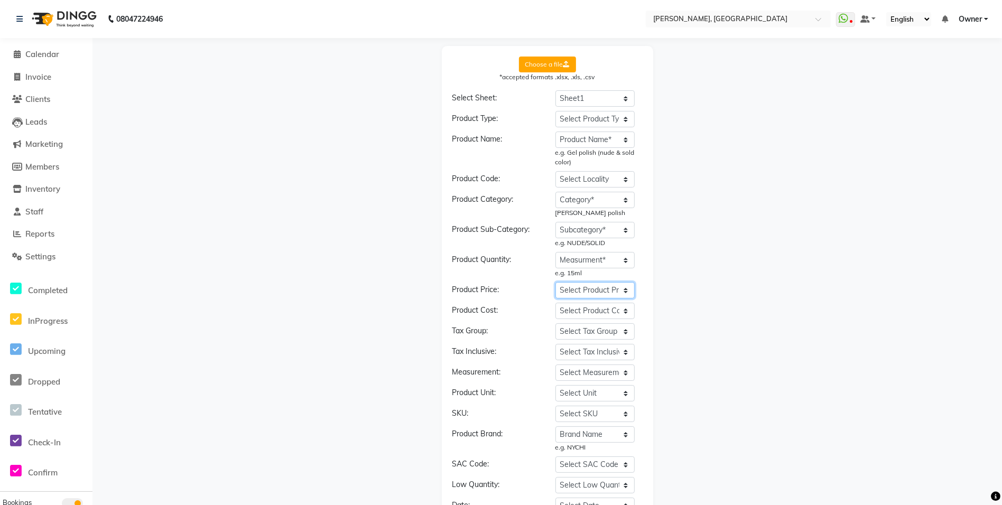
click at [590, 290] on select "Select Product Price Product Name* Price* Current Stock* Cost Price Type ( R / …" at bounding box center [594, 290] width 79 height 16
select select "Price*"
click at [555, 282] on select "Select Product Price Product Name* Price* Current Stock* Cost Price Type ( R / …" at bounding box center [594, 290] width 79 height 16
click at [599, 315] on select "Select Product Cost Product Name* Price* Current Stock* Cost Price Type ( R / C…" at bounding box center [594, 311] width 79 height 16
select select "Cost Price"
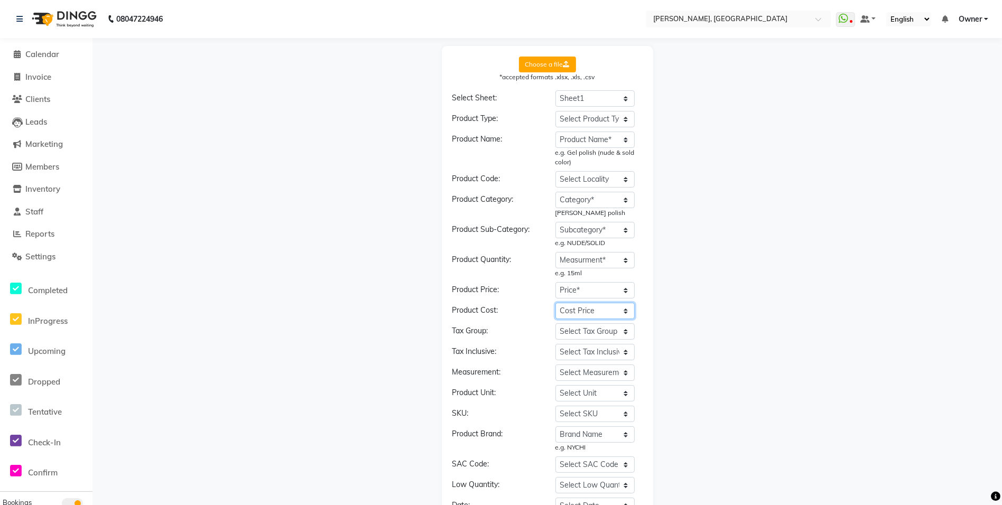
click at [555, 303] on select "Select Product Cost Product Name* Price* Current Stock* Cost Price Type ( R / C…" at bounding box center [594, 311] width 79 height 16
click at [570, 395] on select "Select Unit Product Name* Price* Current Stock* Cost Price Type ( R / C ) (i.e …" at bounding box center [594, 393] width 79 height 16
select select "Current Stock*"
click at [555, 385] on select "Select Unit Product Name* Price* Current Stock* Cost Price Type ( R / C ) (i.e …" at bounding box center [594, 393] width 79 height 16
click at [609, 447] on select "Select Product Brand Product Name* Price* Current Stock* Cost Price Type ( R / …" at bounding box center [594, 444] width 79 height 16
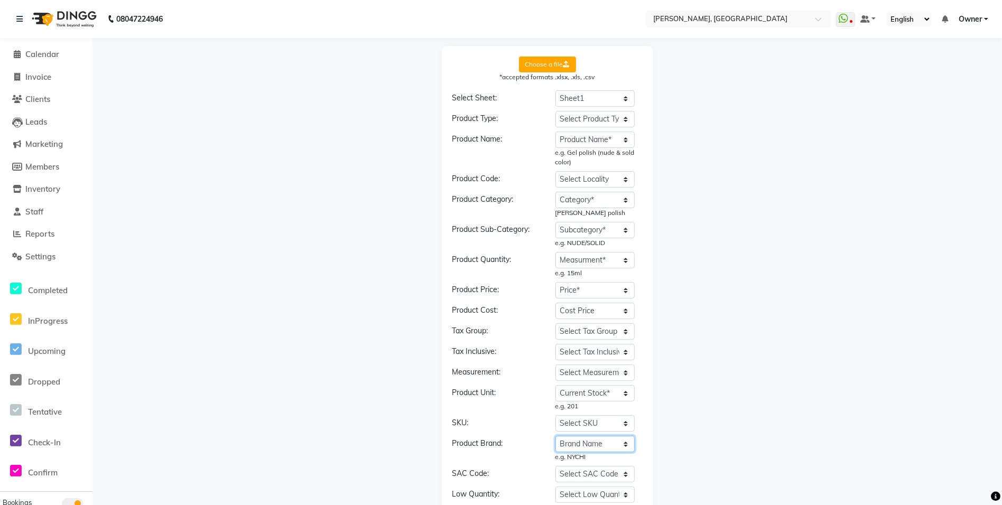
click at [555, 436] on select "Select Product Brand Product Name* Price* Current Stock* Cost Price Type ( R / …" at bounding box center [594, 444] width 79 height 16
click at [885, 366] on div "Choose a file *accepted formats .xlsx, .xls, .csv Select Sheet: Select Sheet Sh…" at bounding box center [547, 354] width 899 height 616
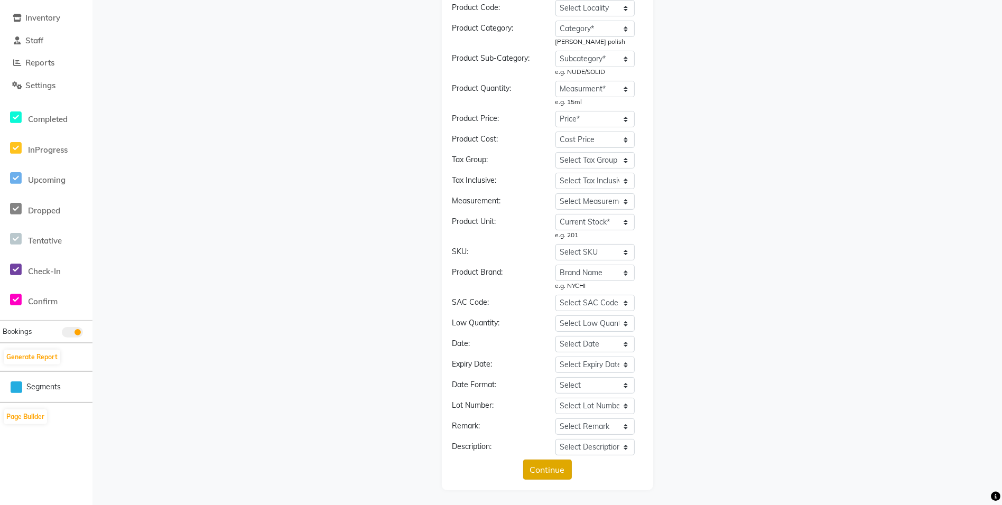
click at [543, 470] on button "Continue" at bounding box center [547, 470] width 49 height 20
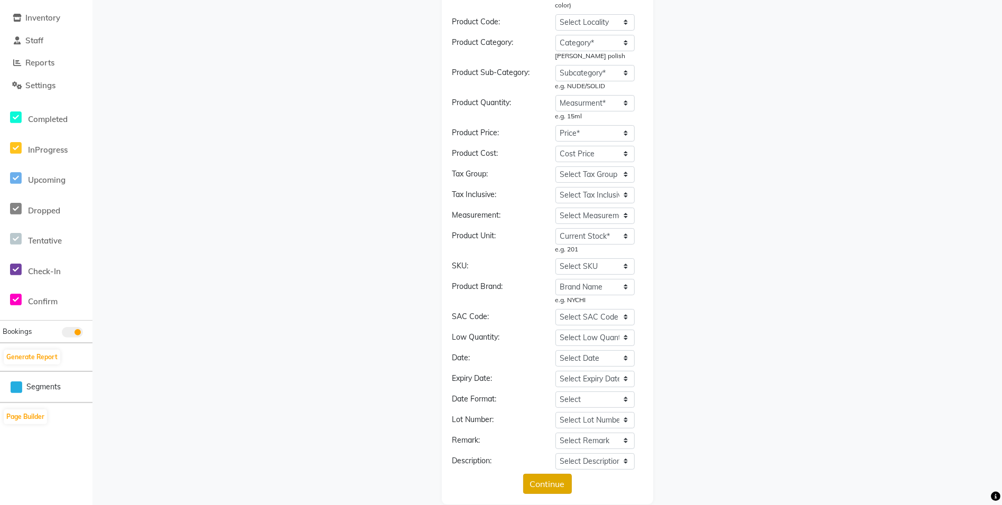
click at [541, 483] on button "Continue" at bounding box center [547, 484] width 49 height 20
click at [555, 478] on button "Continue" at bounding box center [547, 484] width 49 height 20
click at [543, 484] on button "Continue" at bounding box center [547, 484] width 49 height 20
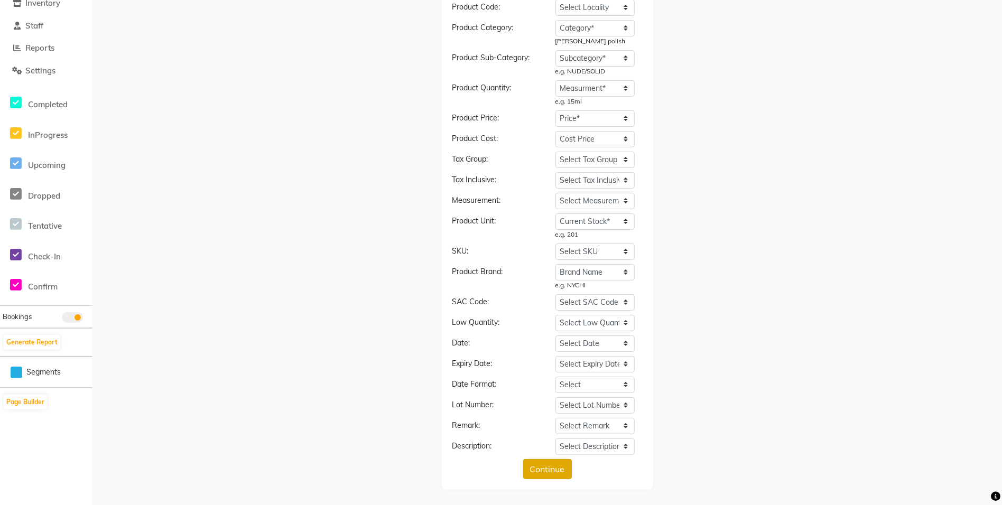
scroll to position [0, 0]
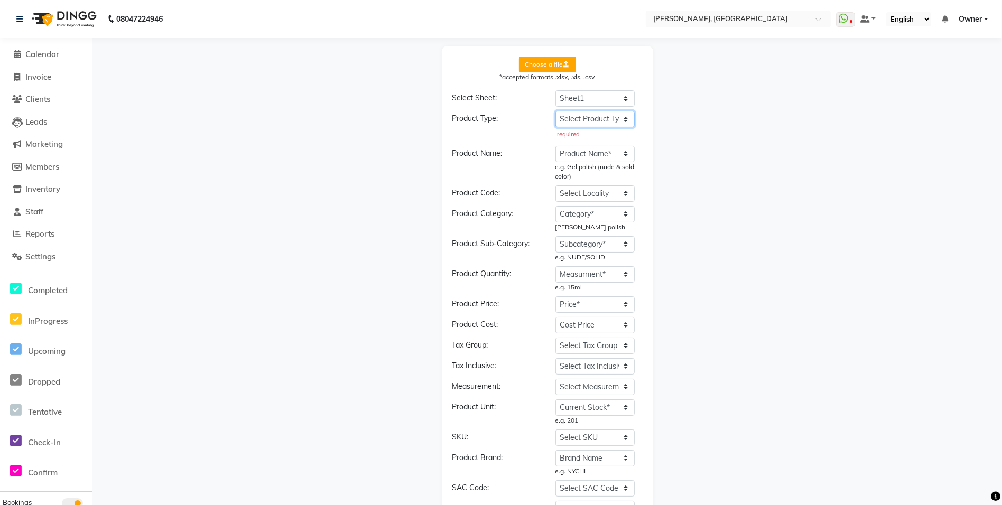
click at [581, 115] on select "Select Product Type Product Name* Price* Current Stock* Cost Price Type ( R / C…" at bounding box center [594, 119] width 79 height 16
select select "Type ( R / C ) (i.e Retail or Consumable)*"
click at [555, 111] on select "Select Product Type Product Name* Price* Current Stock* Cost Price Type ( R / C…" at bounding box center [594, 119] width 79 height 16
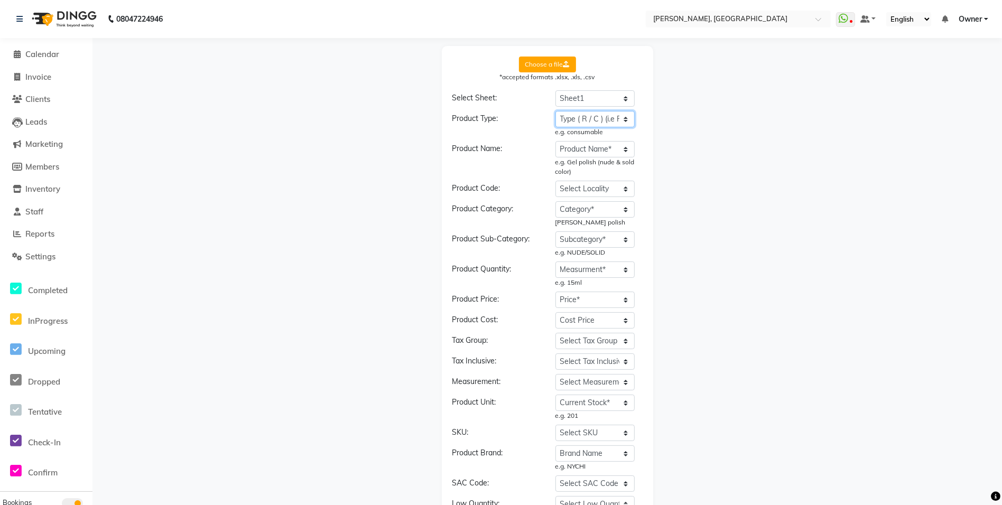
scroll to position [181, 0]
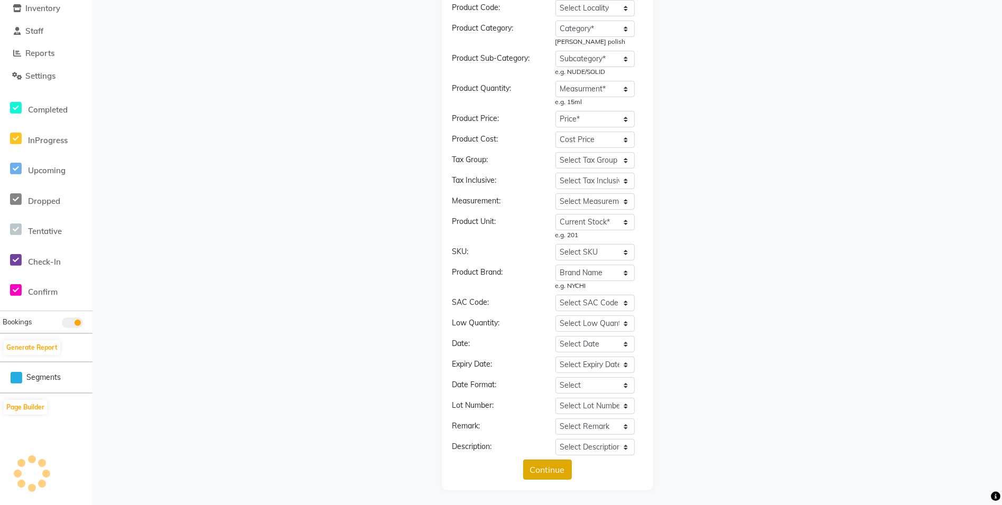
click at [542, 464] on button "Continue" at bounding box center [547, 470] width 49 height 20
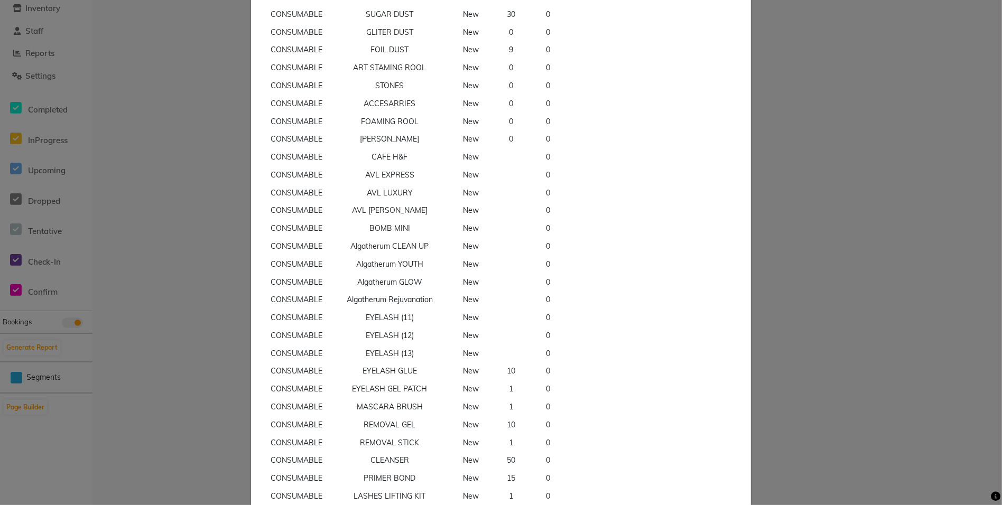
scroll to position [656, 0]
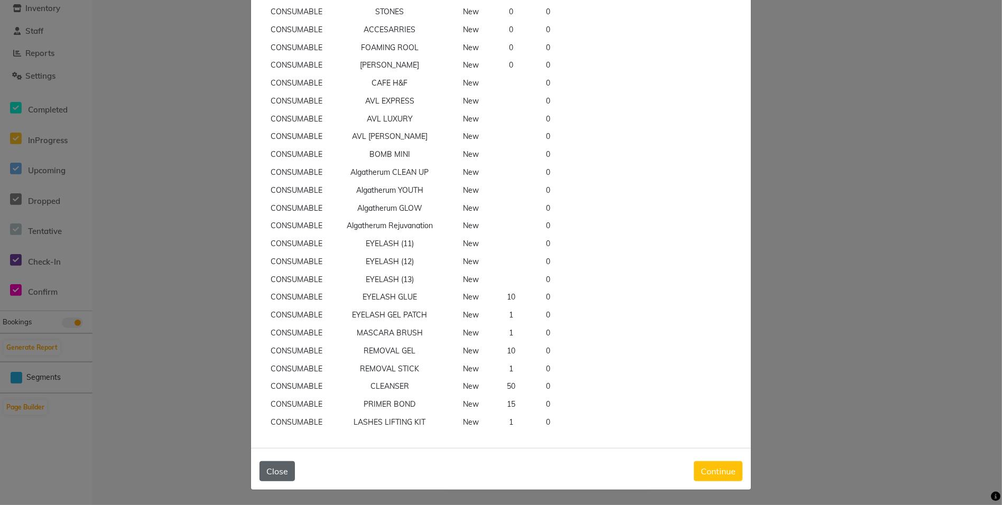
click at [277, 466] on button "Close" at bounding box center [276, 471] width 35 height 20
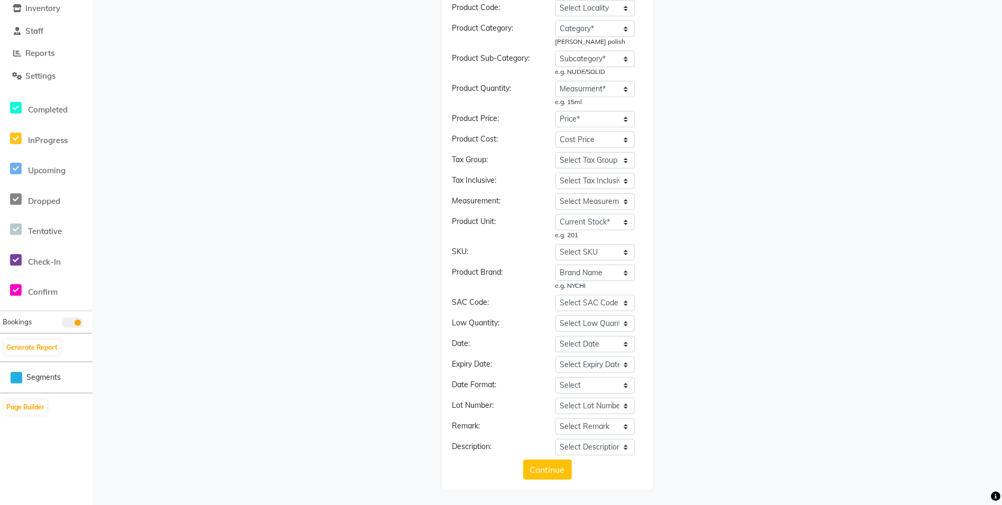
scroll to position [0, 0]
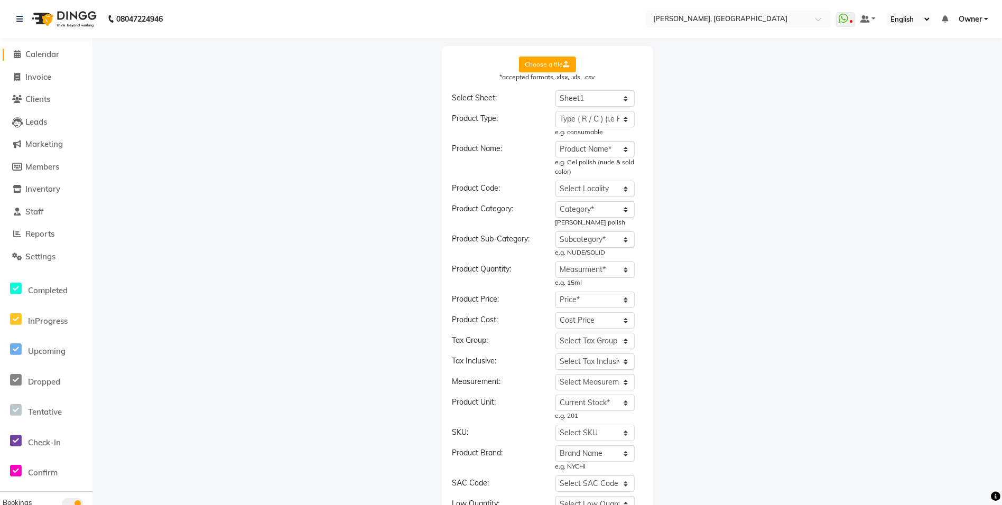
click at [39, 59] on link "Calendar" at bounding box center [46, 55] width 87 height 12
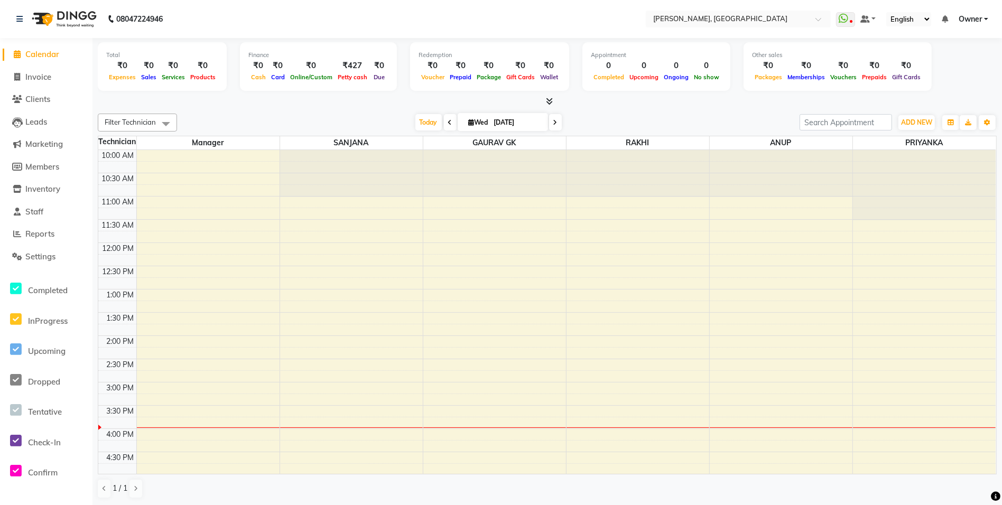
click at [554, 106] on div at bounding box center [547, 101] width 899 height 11
click at [41, 237] on span "Reports" at bounding box center [39, 234] width 29 height 10
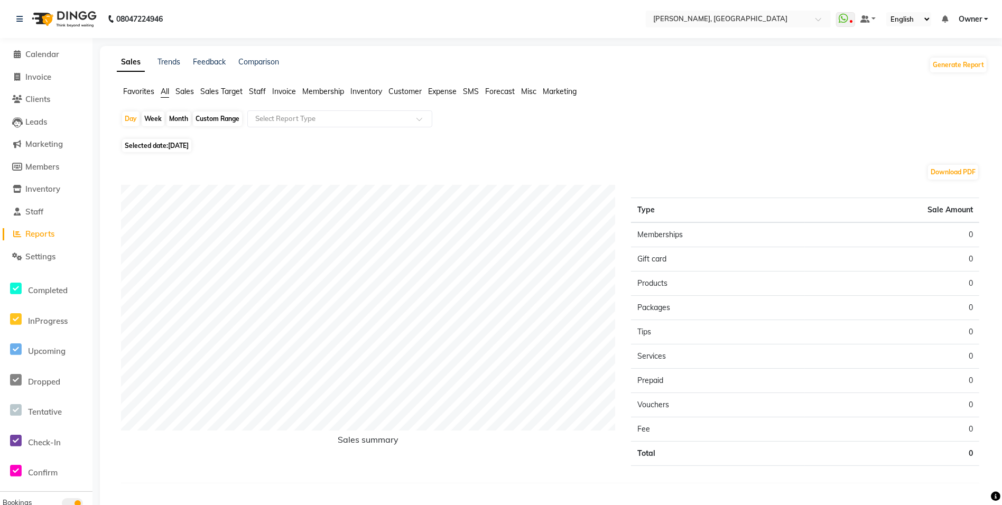
click at [181, 117] on div "Month" at bounding box center [178, 119] width 24 height 15
select select "9"
select select "2025"
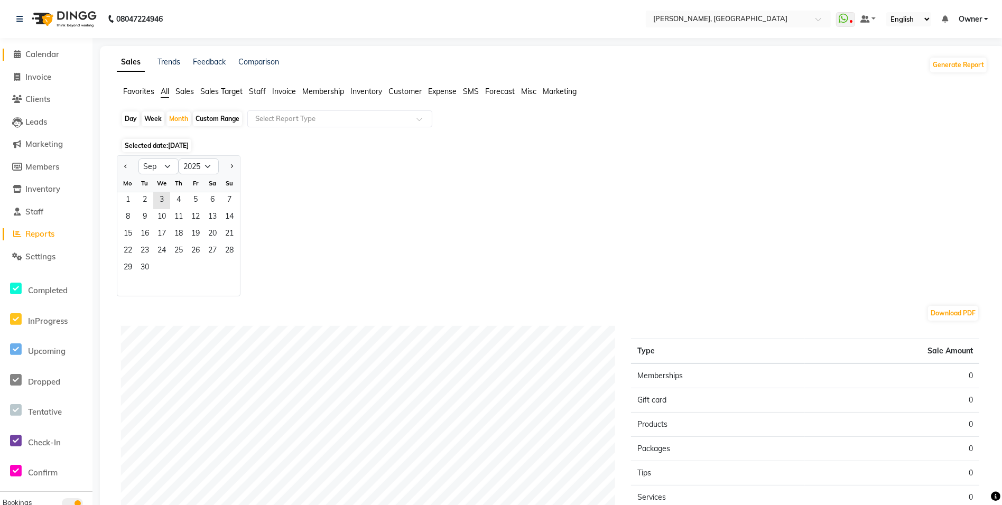
click at [53, 54] on span "Calendar" at bounding box center [42, 54] width 34 height 10
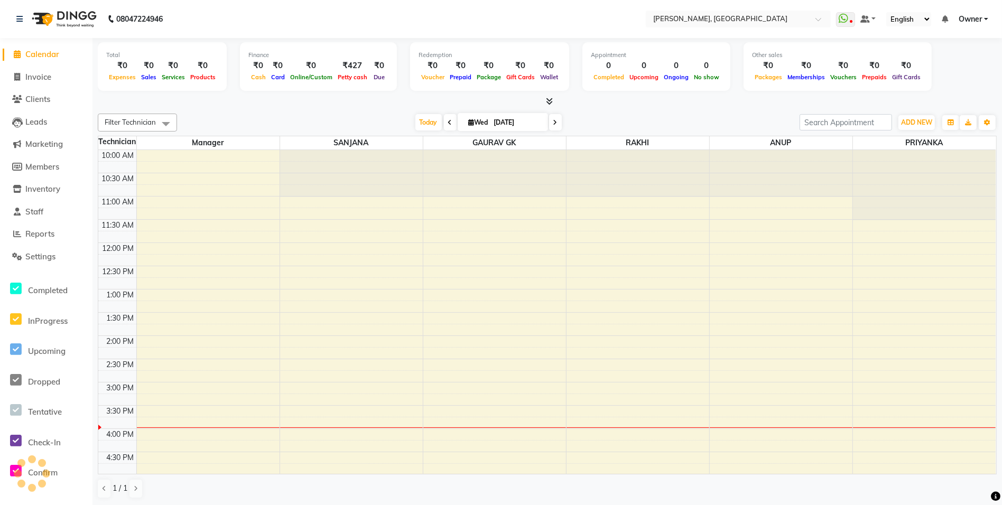
scroll to position [237, 0]
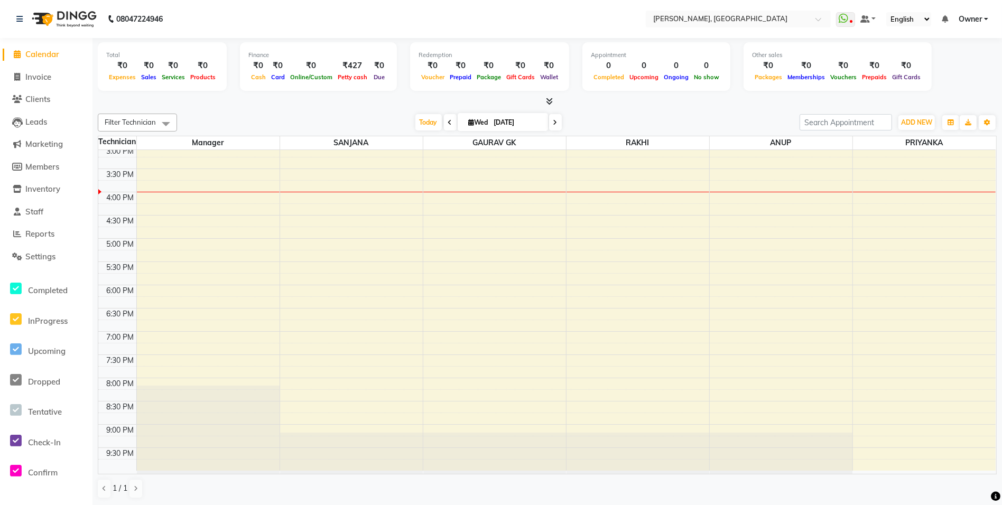
click at [548, 97] on icon at bounding box center [549, 101] width 7 height 8
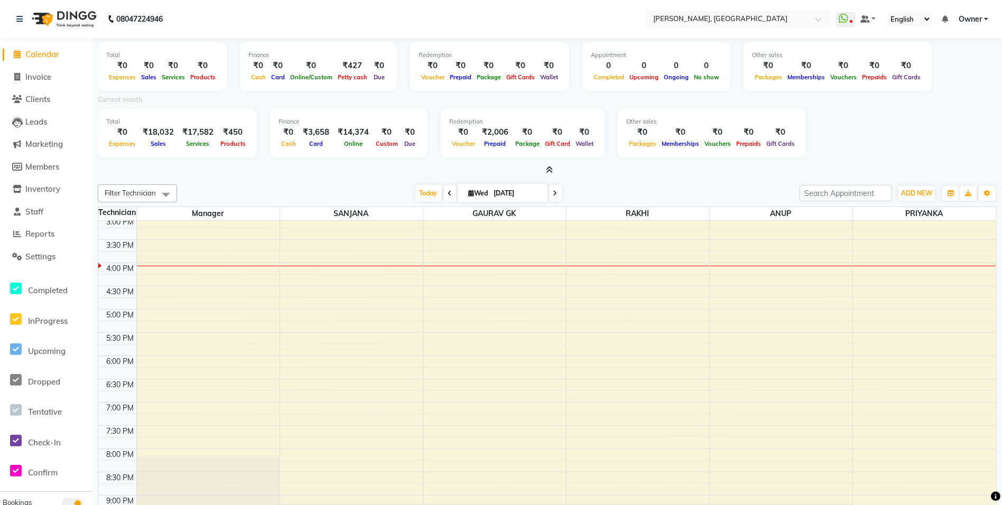
click at [544, 172] on span at bounding box center [547, 170] width 11 height 11
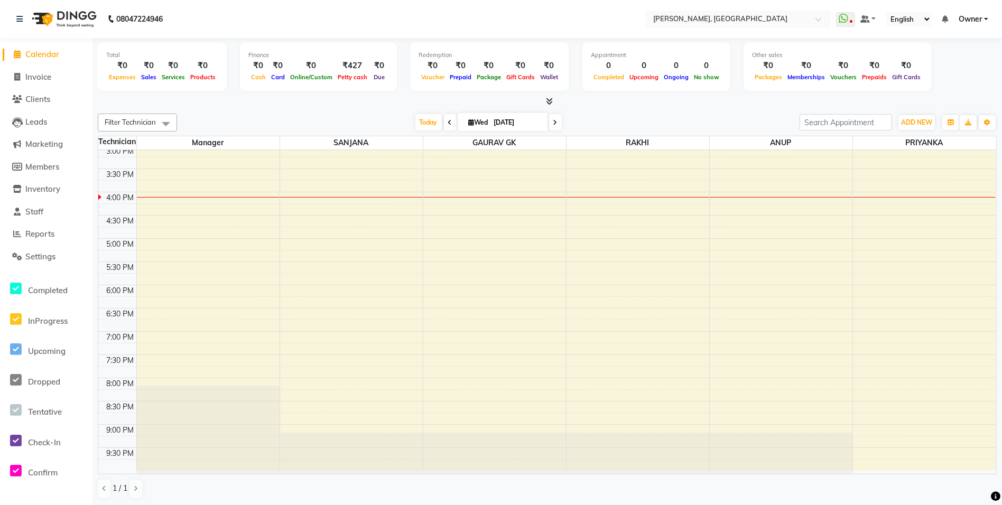
click at [551, 101] on icon at bounding box center [549, 101] width 7 height 8
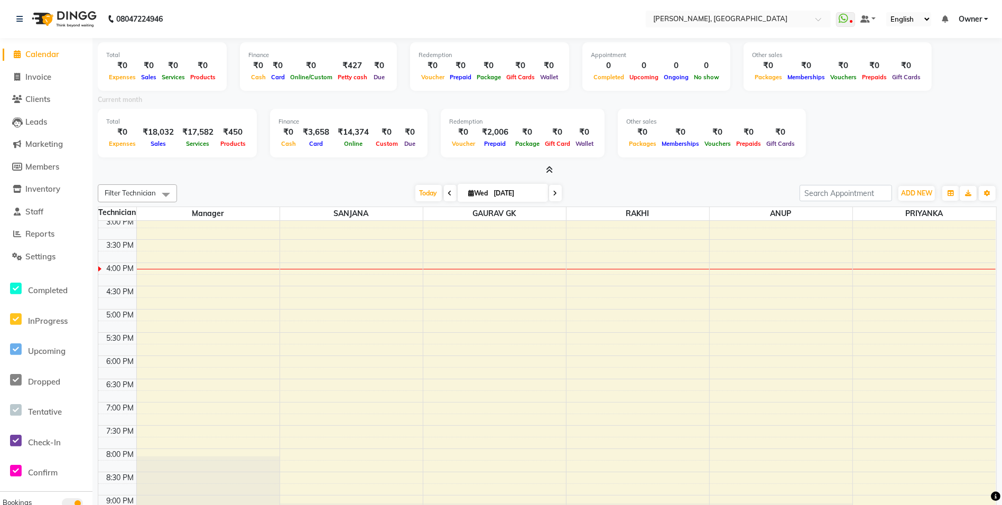
click at [549, 173] on icon at bounding box center [549, 170] width 7 height 8
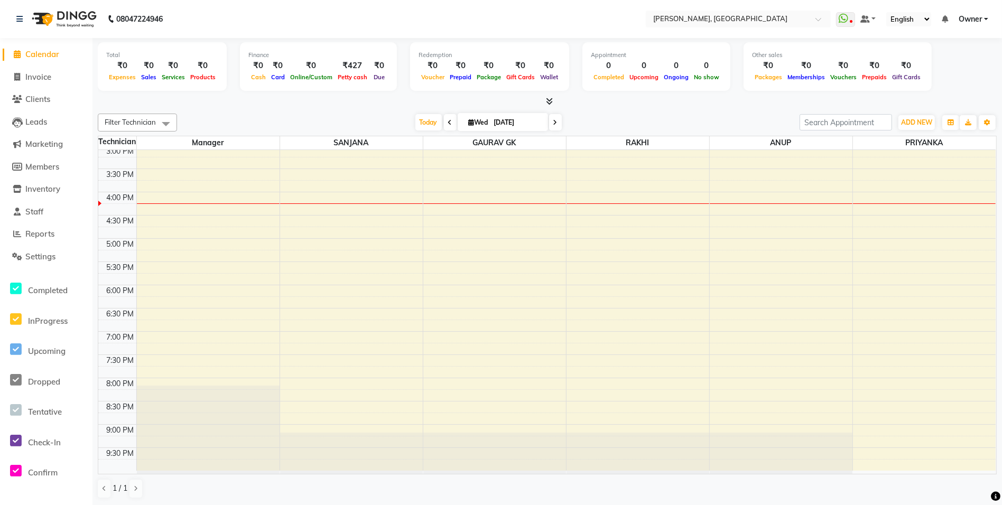
click at [546, 100] on icon at bounding box center [549, 101] width 7 height 8
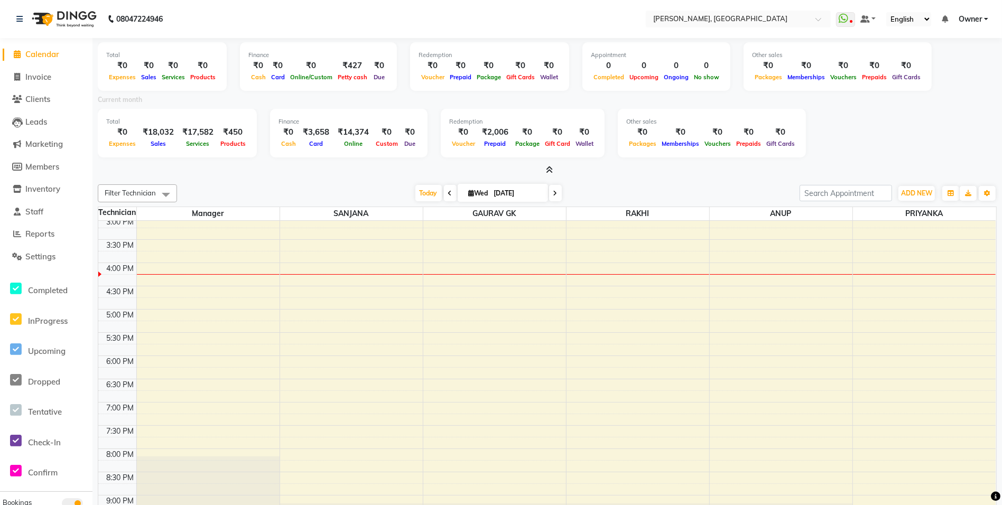
click at [553, 171] on div at bounding box center [547, 170] width 899 height 11
click at [548, 168] on icon at bounding box center [549, 170] width 7 height 8
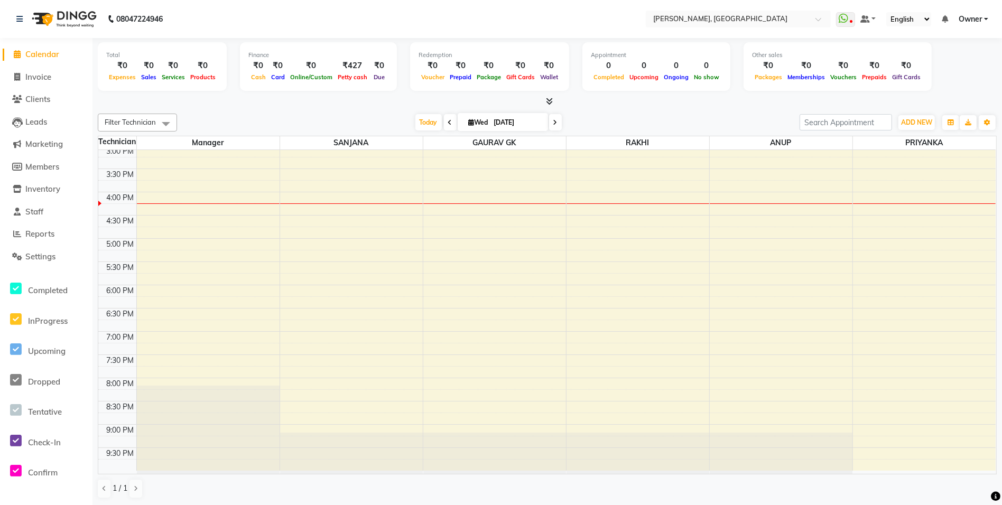
click at [22, 55] on span at bounding box center [18, 55] width 16 height 12
click at [35, 235] on span "Reports" at bounding box center [39, 234] width 29 height 10
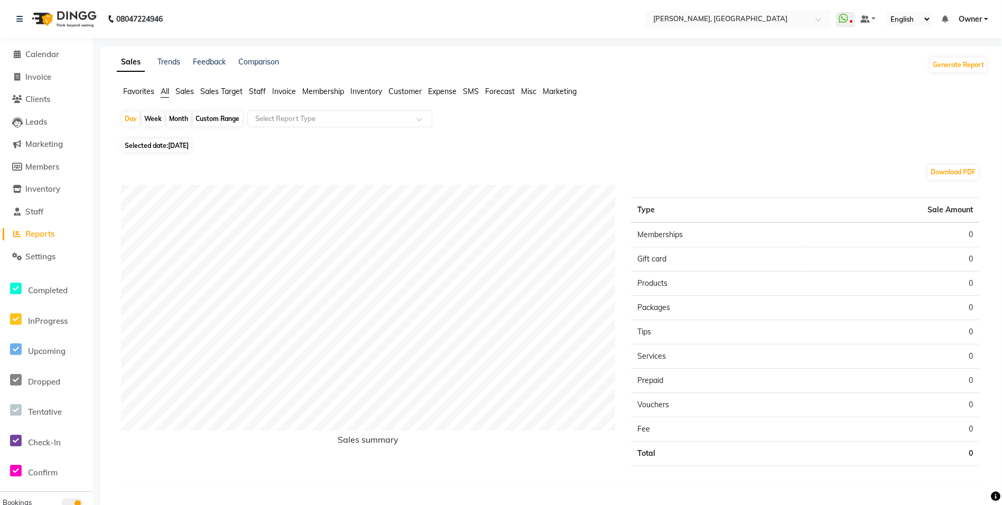
click at [183, 119] on div "Month" at bounding box center [178, 119] width 24 height 15
select select "9"
select select "2025"
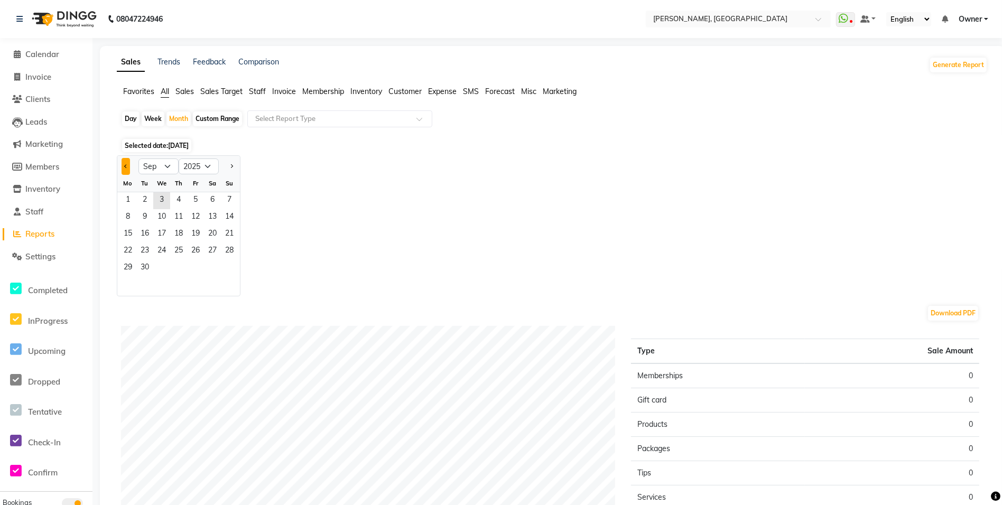
click at [124, 166] on span "Previous month" at bounding box center [126, 166] width 4 height 4
select select "8"
click at [190, 203] on span "1" at bounding box center [195, 200] width 17 height 17
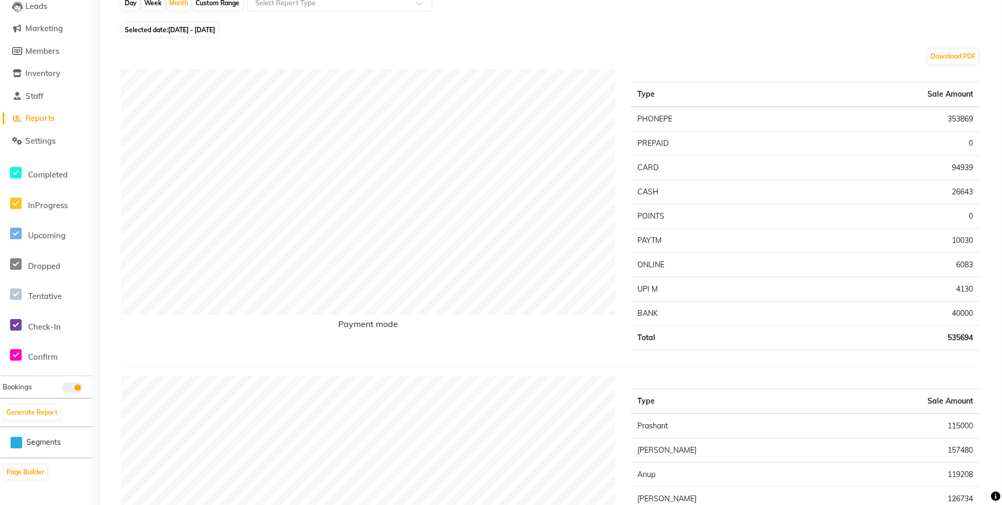
scroll to position [123, 0]
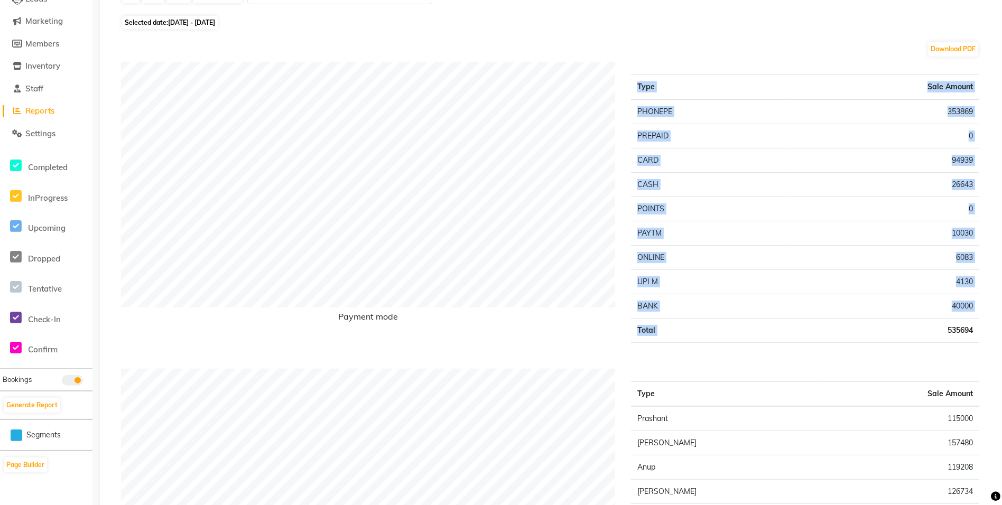
drag, startPoint x: 939, startPoint y: 330, endPoint x: 999, endPoint y: 346, distance: 62.7
click at [999, 346] on html "08047224946 Select Location × Nailashes, [GEOGRAPHIC_DATA] WhatsApp Status ✕ St…" at bounding box center [501, 129] width 1002 height 505
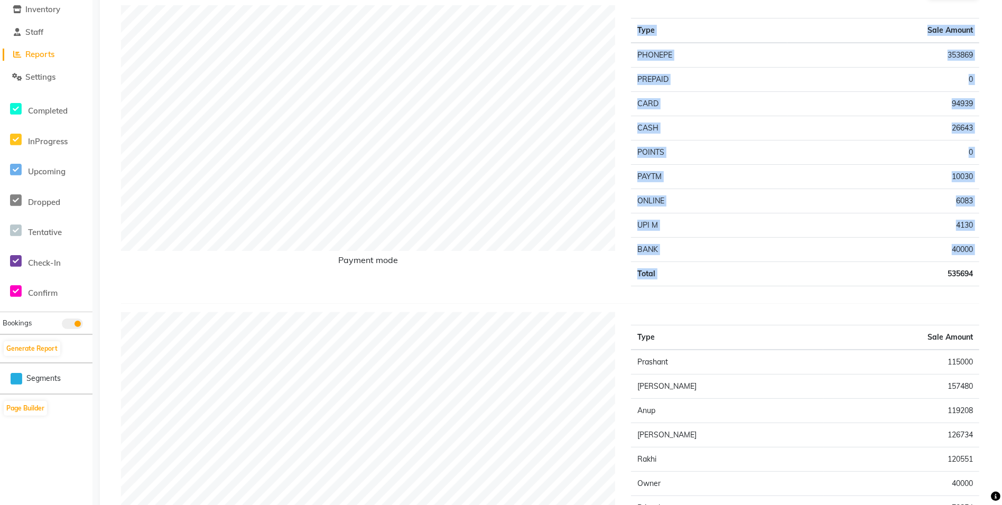
scroll to position [0, 0]
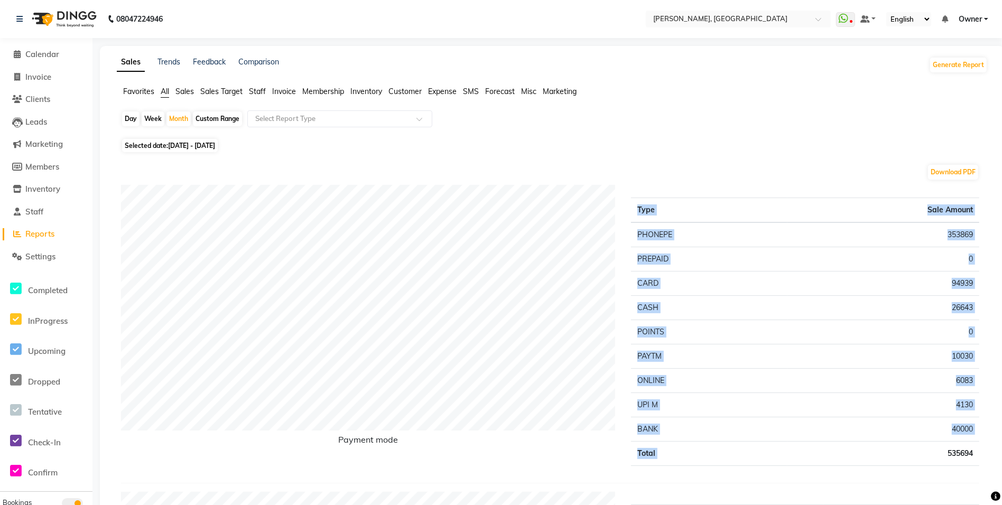
click at [187, 92] on span "Sales" at bounding box center [184, 92] width 18 height 10
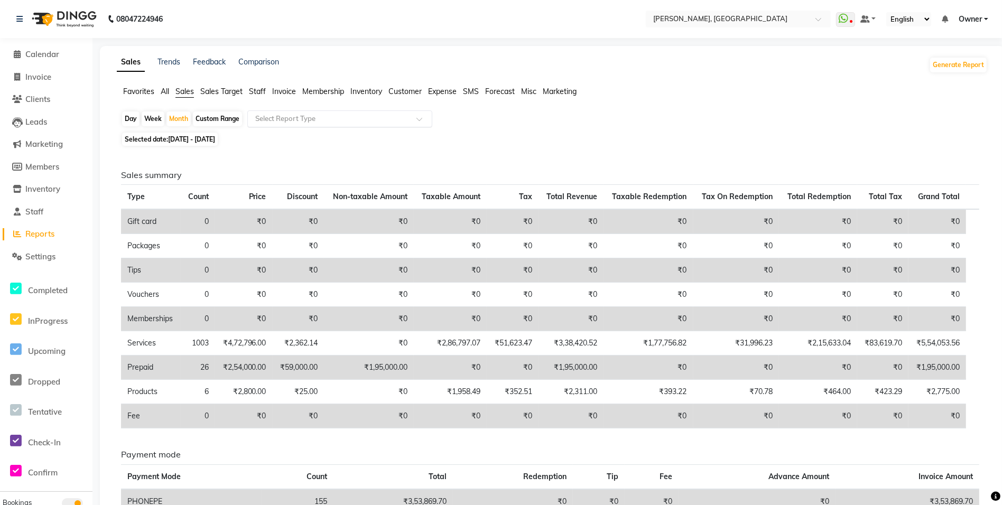
click at [303, 120] on input "text" at bounding box center [329, 119] width 152 height 11
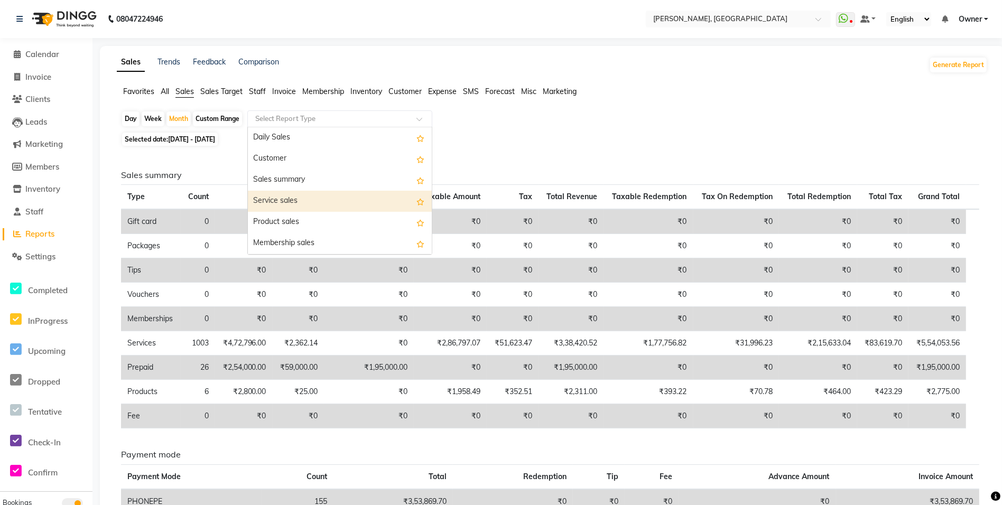
click at [301, 194] on div "Service sales" at bounding box center [340, 201] width 184 height 21
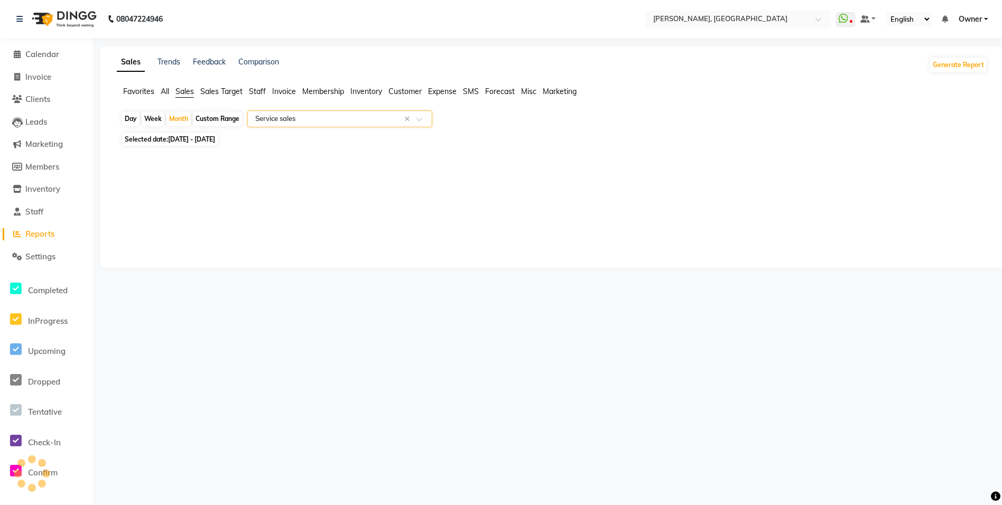
select select "full_report"
select select "csv"
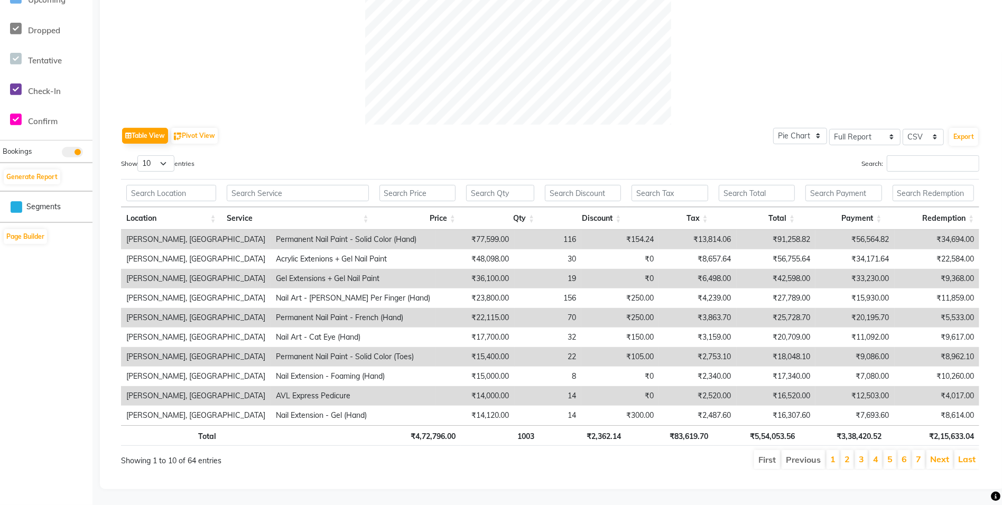
scroll to position [72, 0]
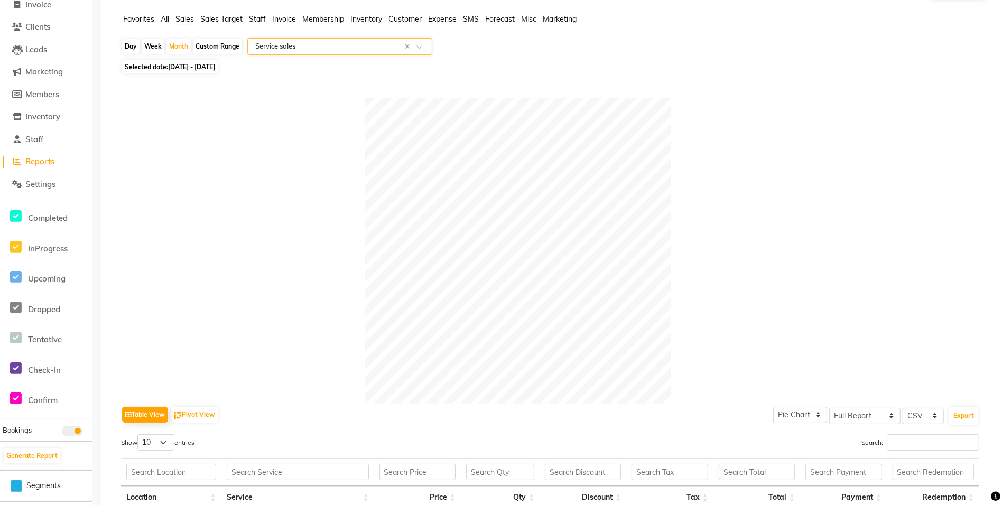
click at [278, 44] on input "text" at bounding box center [329, 46] width 152 height 11
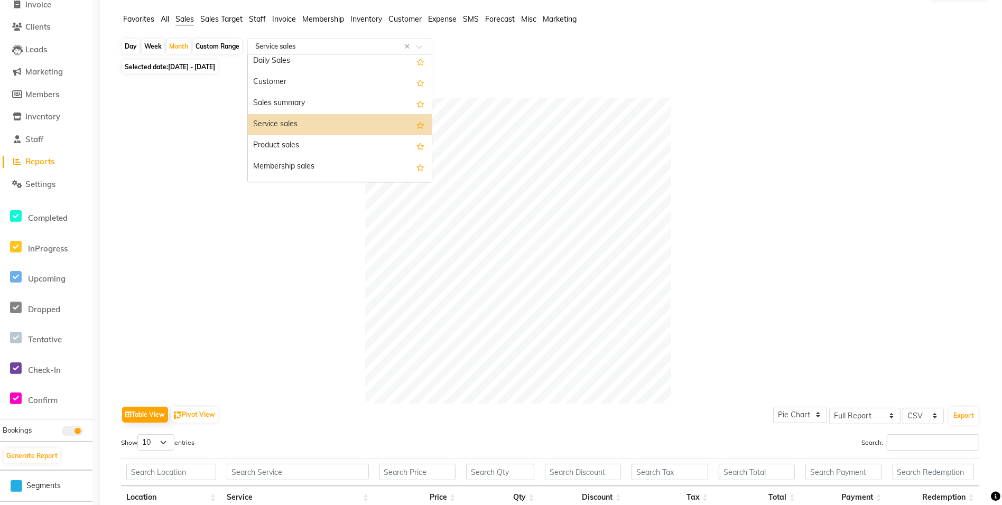
scroll to position [3, 0]
click at [281, 103] on div "Sales summary" at bounding box center [340, 105] width 184 height 21
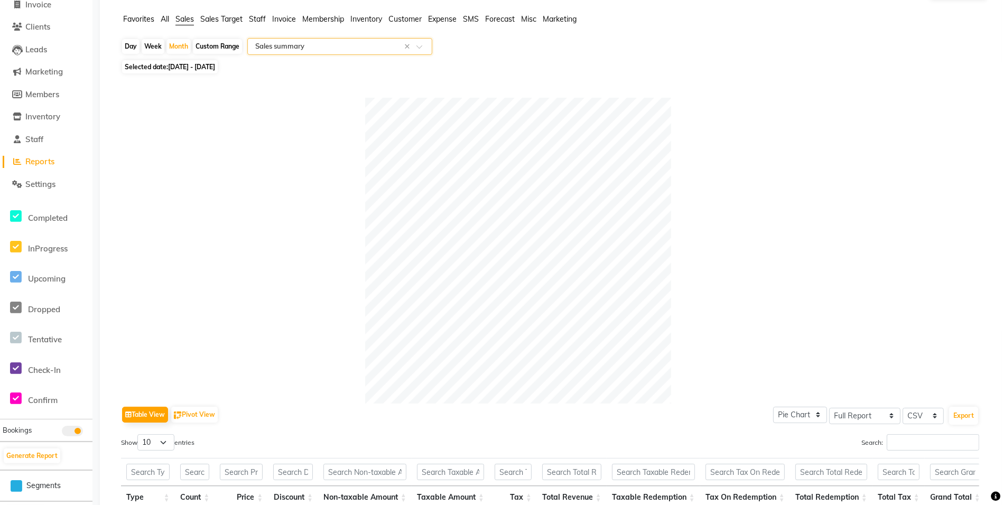
scroll to position [333, 0]
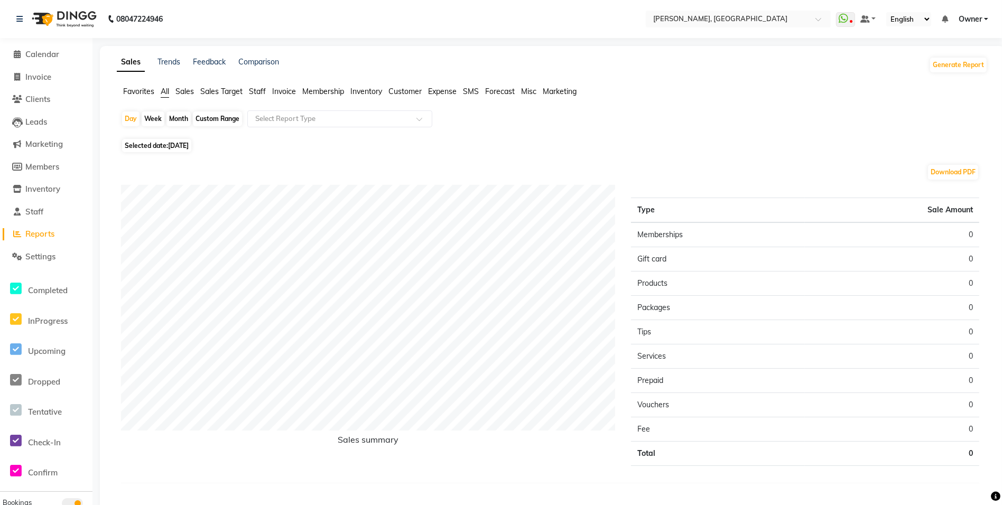
click at [190, 90] on span "Sales" at bounding box center [184, 92] width 18 height 10
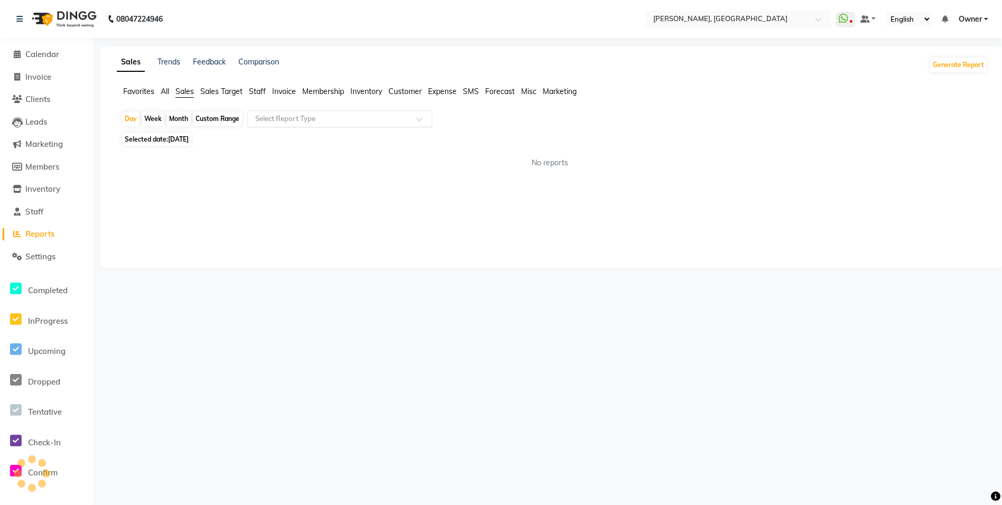
click at [263, 119] on input "text" at bounding box center [329, 119] width 152 height 11
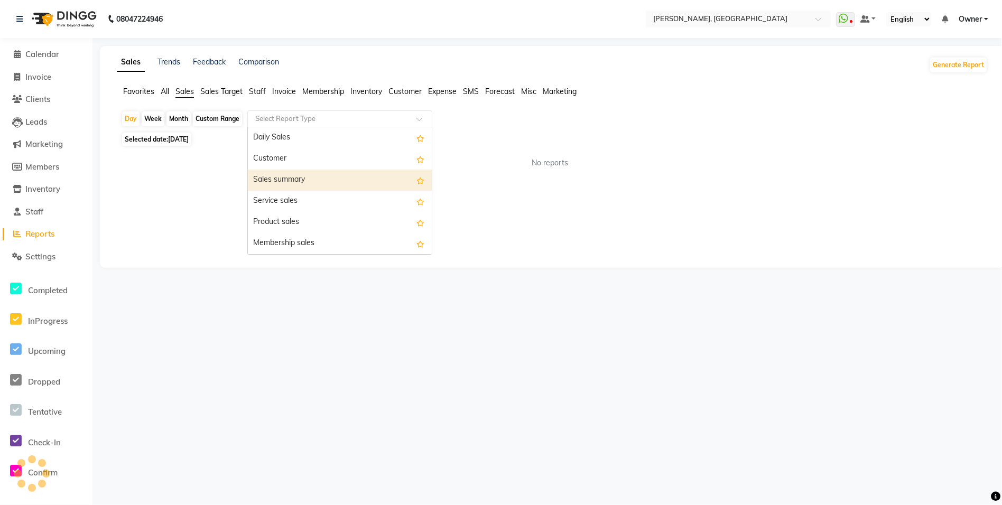
click at [276, 179] on div "Sales summary" at bounding box center [340, 180] width 184 height 21
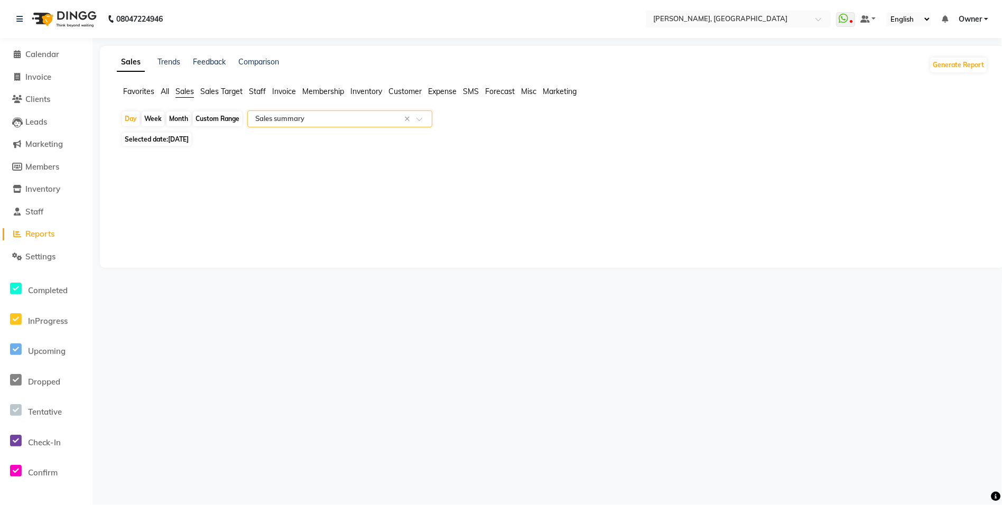
select select "full_report"
select select "csv"
click at [178, 124] on div "Month" at bounding box center [178, 119] width 24 height 15
select select "9"
select select "2025"
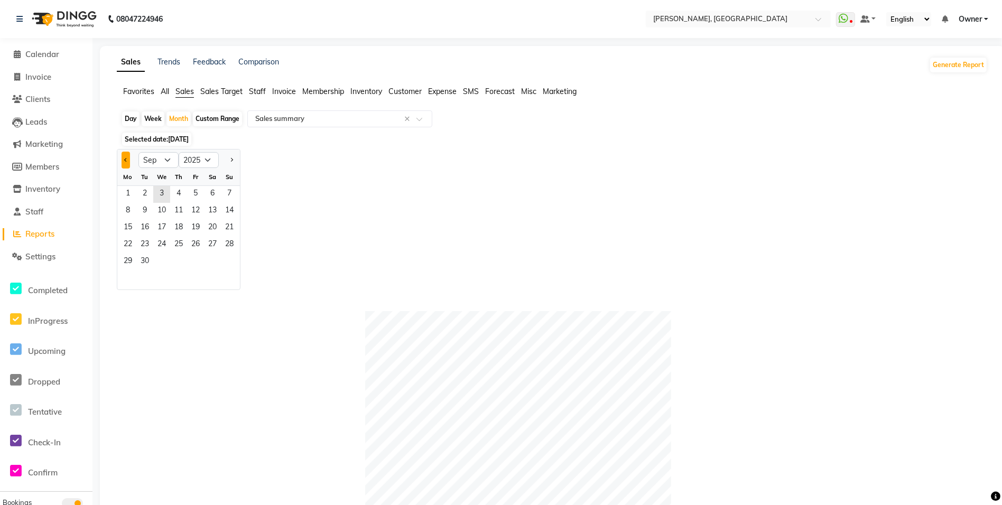
click at [126, 162] on button "Previous month" at bounding box center [126, 160] width 8 height 17
select select "8"
click at [190, 194] on span "1" at bounding box center [195, 194] width 17 height 17
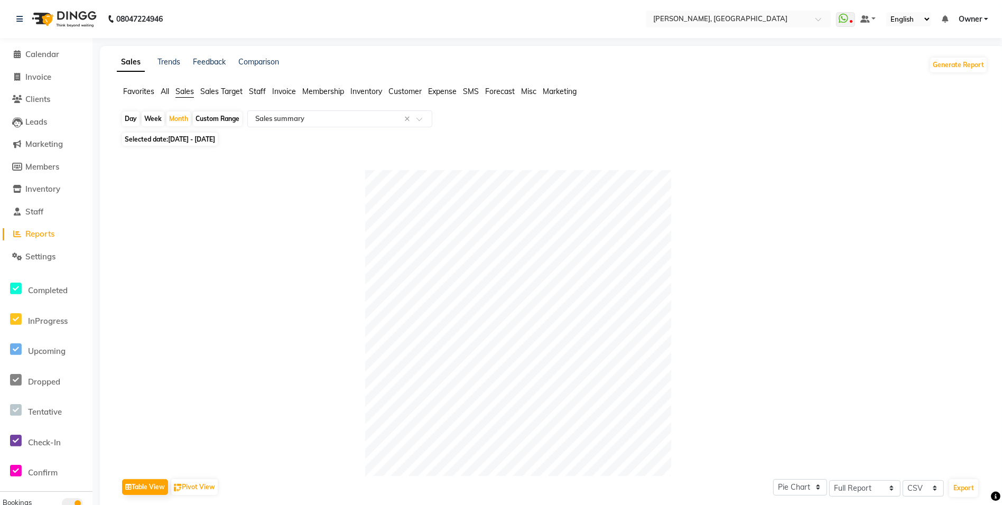
scroll to position [333, 0]
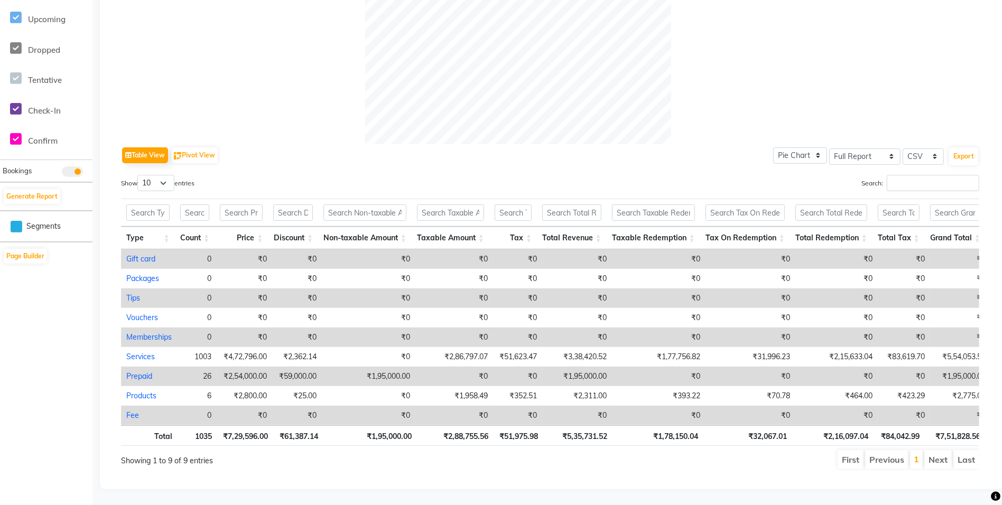
drag, startPoint x: 789, startPoint y: 425, endPoint x: 795, endPoint y: 424, distance: 6.9
click at [795, 425] on tr "Total 1035 ₹7,29,596.00 ₹61,387.14 ₹1,95,000.00 ₹2,88,755.56 ₹51,975.98 ₹5,35,7…" at bounding box center [553, 435] width 865 height 21
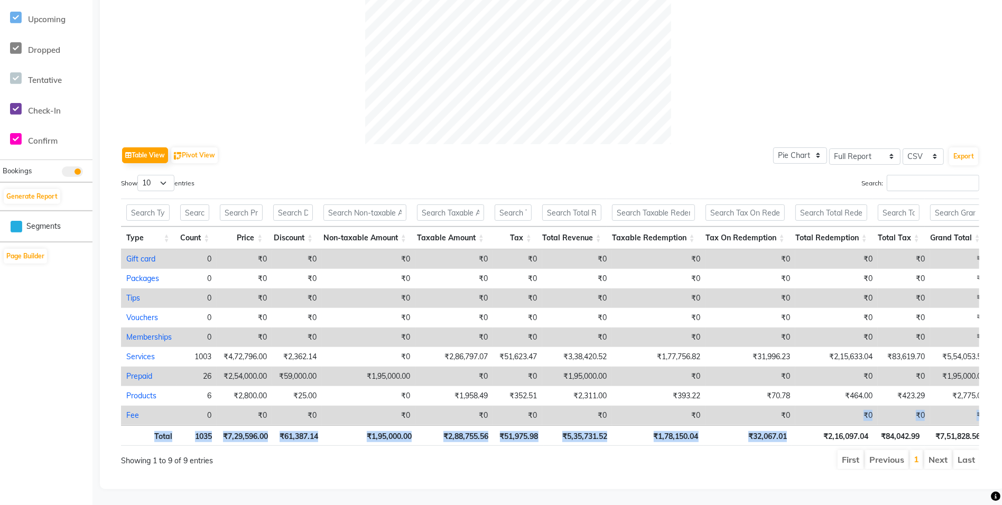
click at [550, 440] on th "₹5,35,731.52" at bounding box center [578, 435] width 69 height 21
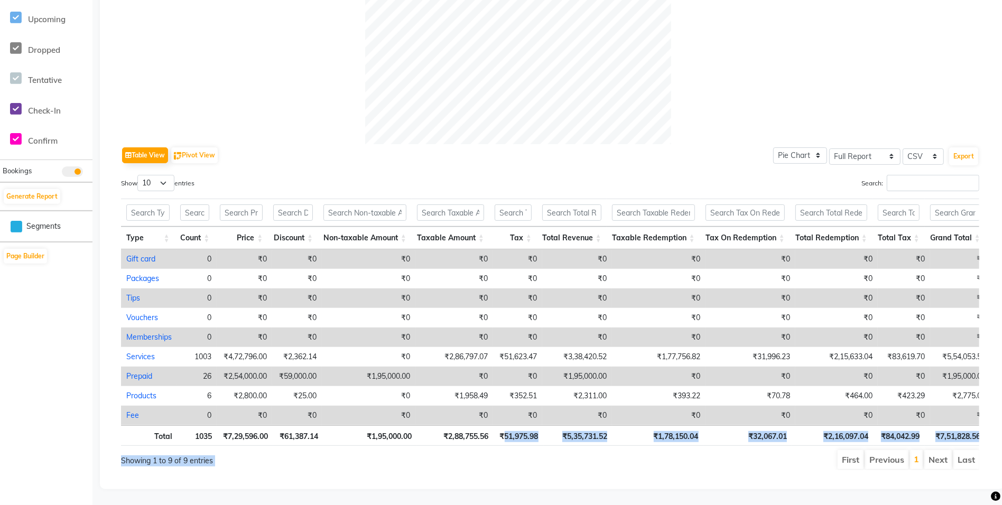
drag, startPoint x: 504, startPoint y: 439, endPoint x: 658, endPoint y: 450, distance: 154.2
click at [658, 450] on div "Show 10 25 50 100 entries Search: Type Count Price Discount Non-taxable Amount …" at bounding box center [550, 322] width 858 height 295
click at [576, 446] on div "Total 1035 ₹7,29,596.00 ₹61,387.14 ₹1,95,000.00 ₹2,88,755.56 ₹51,975.98 ₹5,35,7…" at bounding box center [550, 437] width 858 height 24
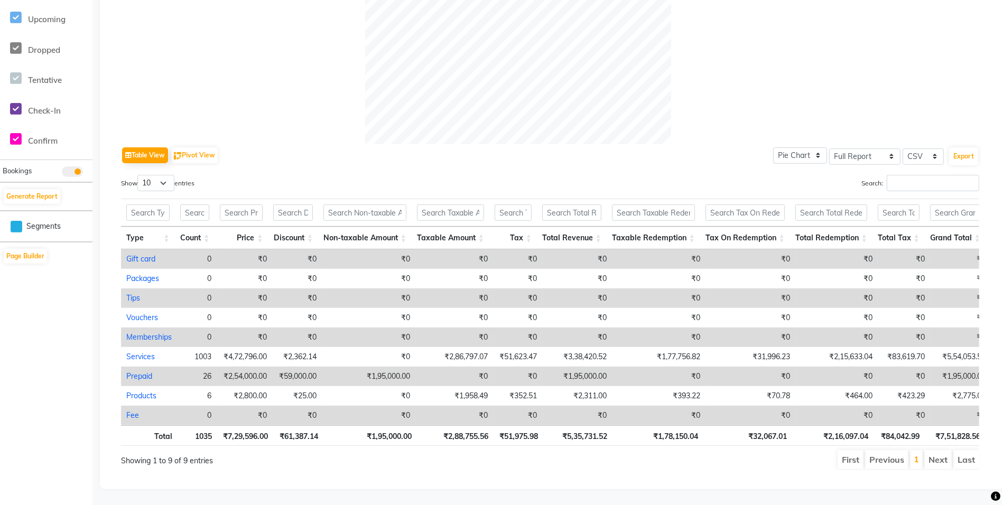
scroll to position [0, 0]
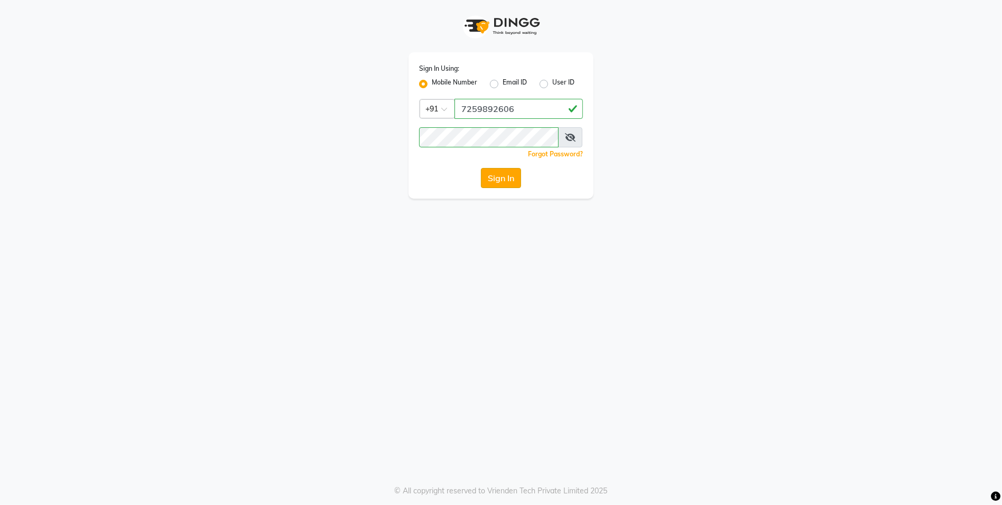
click at [507, 186] on button "Sign In" at bounding box center [501, 178] width 40 height 20
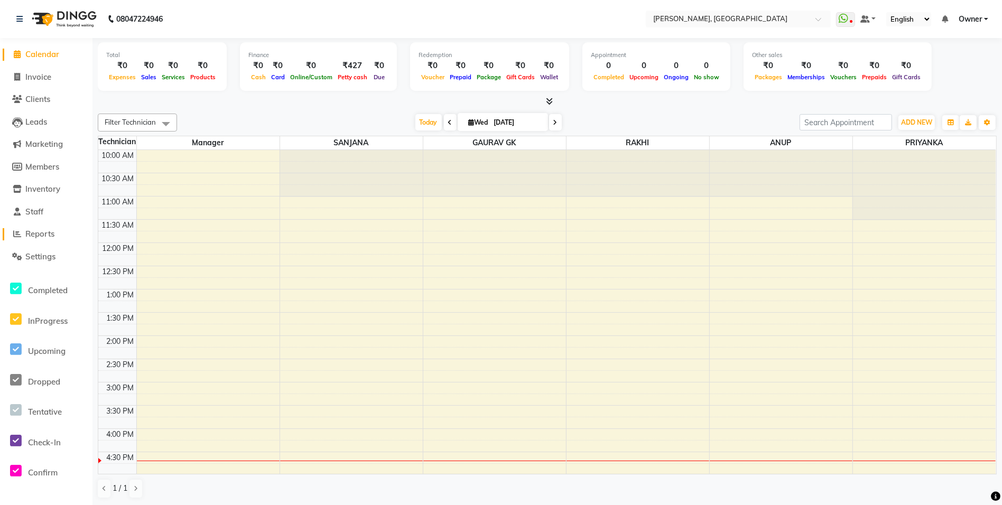
click at [21, 238] on icon at bounding box center [18, 234] width 8 height 8
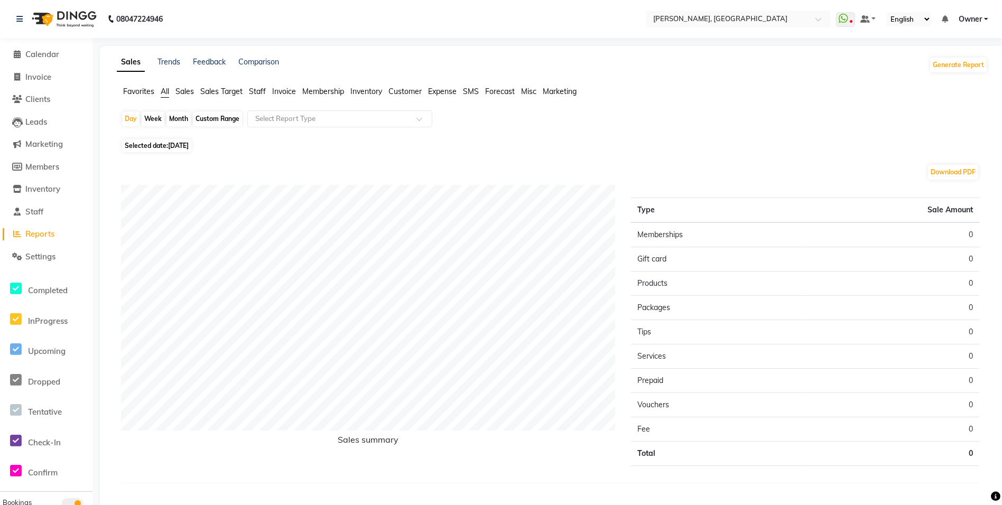
click at [263, 87] on span "Staff" at bounding box center [257, 92] width 17 height 10
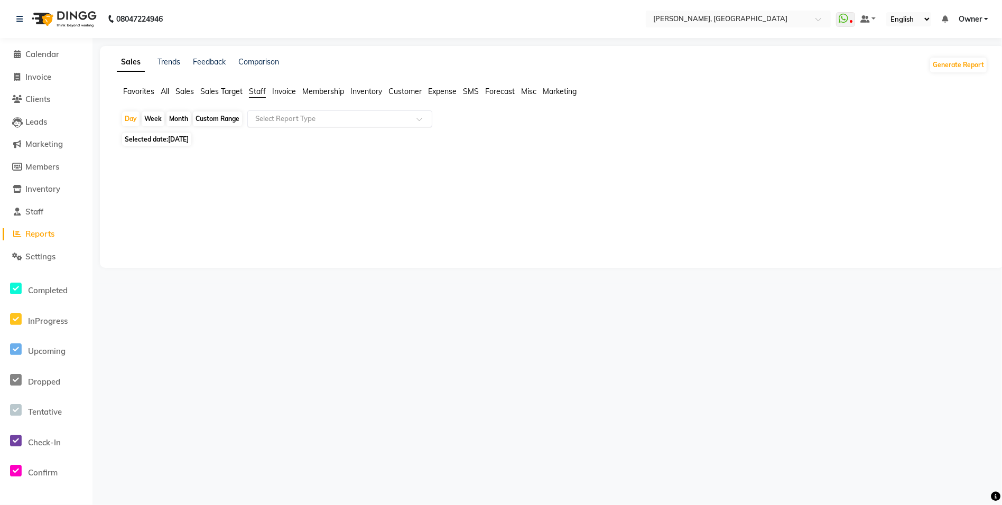
click at [275, 117] on input "text" at bounding box center [329, 119] width 152 height 11
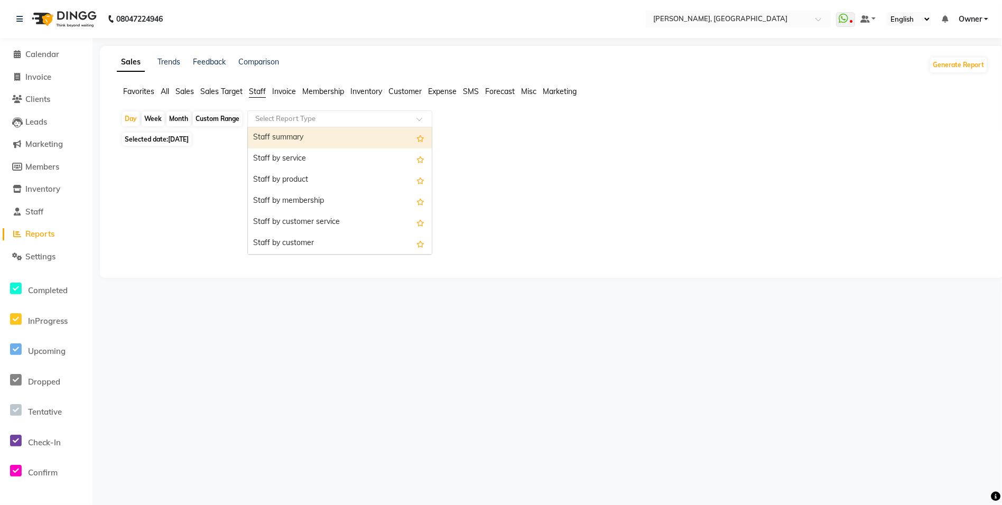
click at [280, 144] on div "Staff summary" at bounding box center [340, 137] width 184 height 21
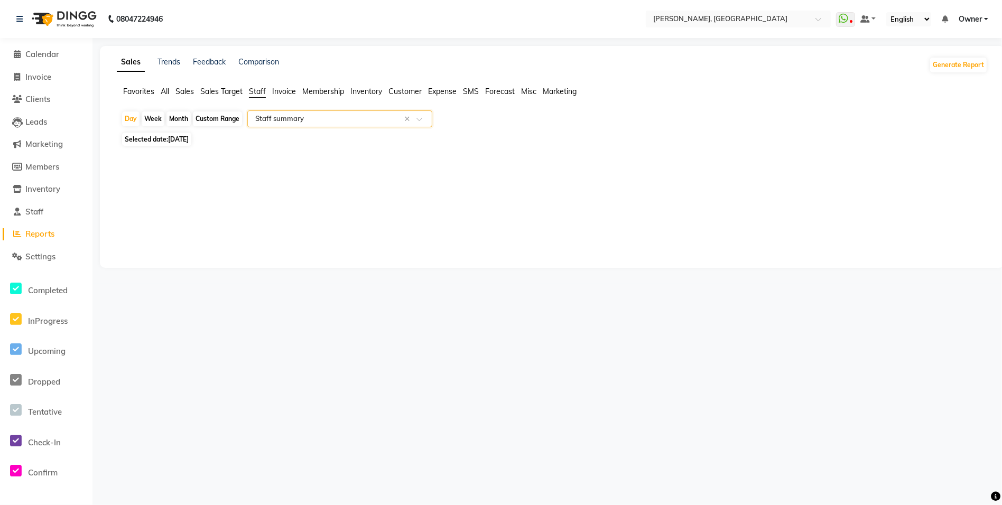
click at [182, 120] on div "Month" at bounding box center [178, 119] width 24 height 15
select select "9"
select select "2025"
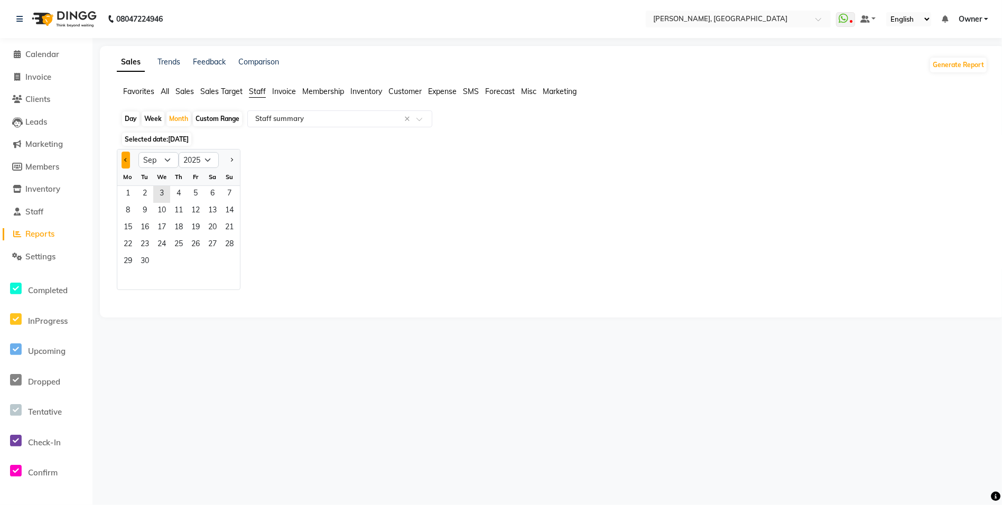
click at [127, 161] on button "Previous month" at bounding box center [126, 160] width 8 height 17
select select "8"
click at [194, 197] on span "1" at bounding box center [195, 194] width 17 height 17
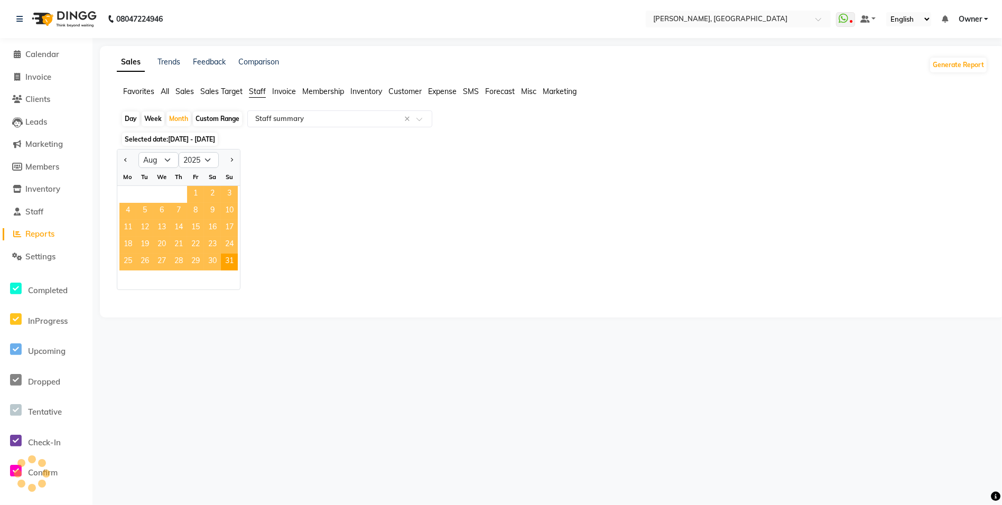
select select "full_report"
select select "csv"
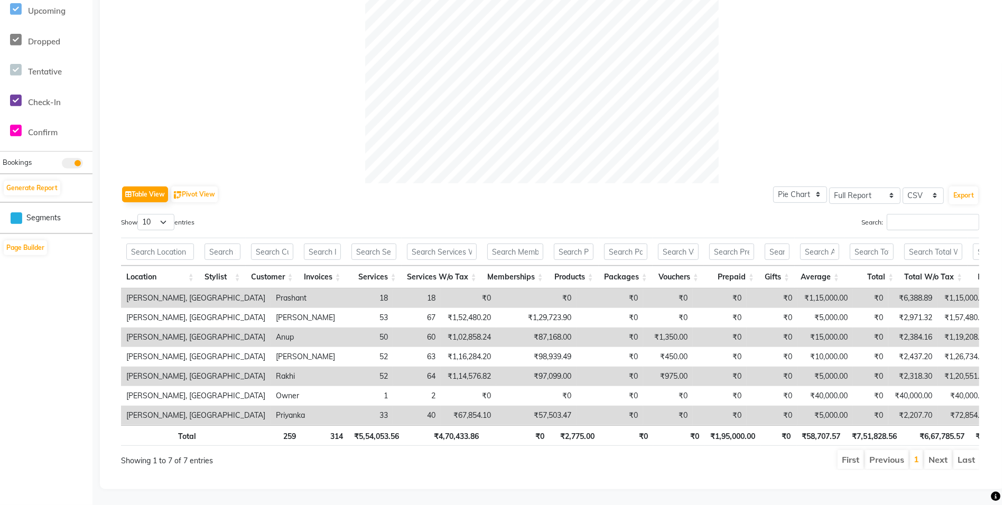
scroll to position [341, 0]
drag, startPoint x: 439, startPoint y: 418, endPoint x: 529, endPoint y: 421, distance: 90.4
click at [529, 421] on tr "[PERSON_NAME], [PERSON_NAME] 33 40 ₹67,854.10 ₹57,503.47 ₹0 ₹0 ₹0 ₹0 ₹5,000.00 …" at bounding box center [720, 416] width 1199 height 20
click at [496, 418] on td "₹57,503.47" at bounding box center [536, 416] width 80 height 20
click at [496, 415] on td "₹57,503.47" at bounding box center [536, 416] width 80 height 20
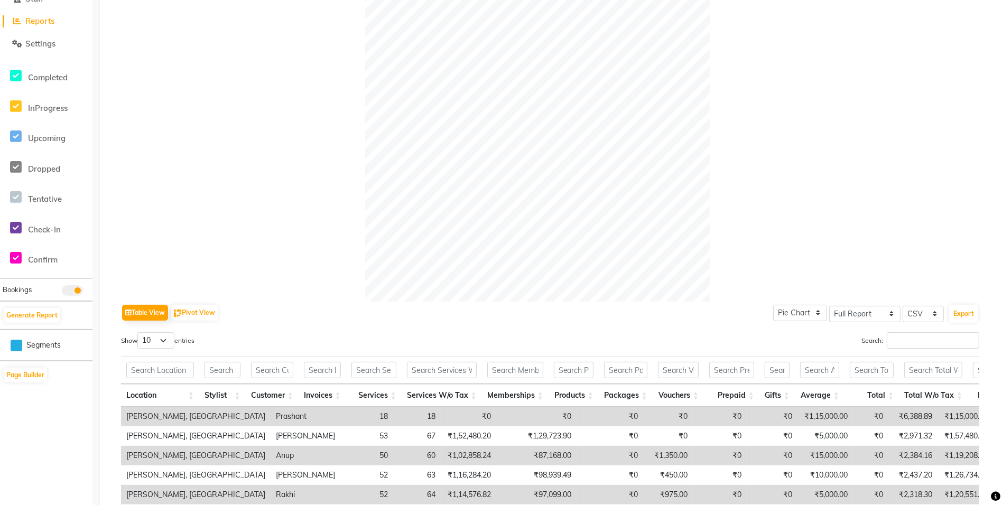
scroll to position [0, 0]
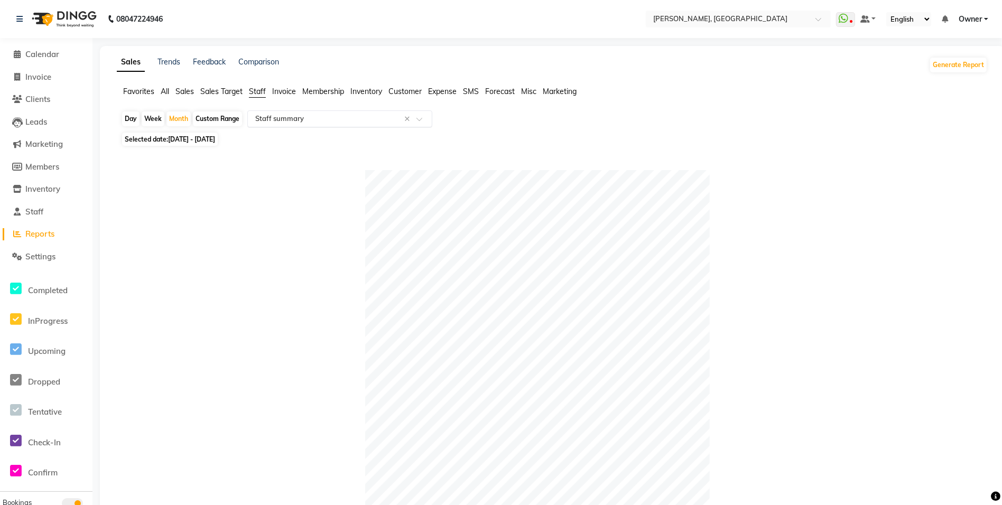
click at [268, 114] on input "text" at bounding box center [329, 119] width 152 height 11
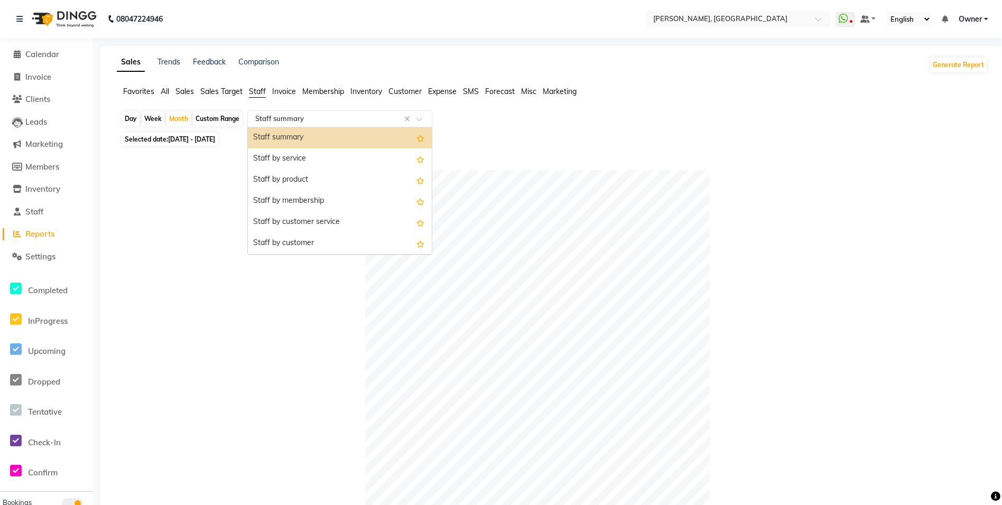
click at [187, 91] on span "Sales" at bounding box center [184, 92] width 18 height 10
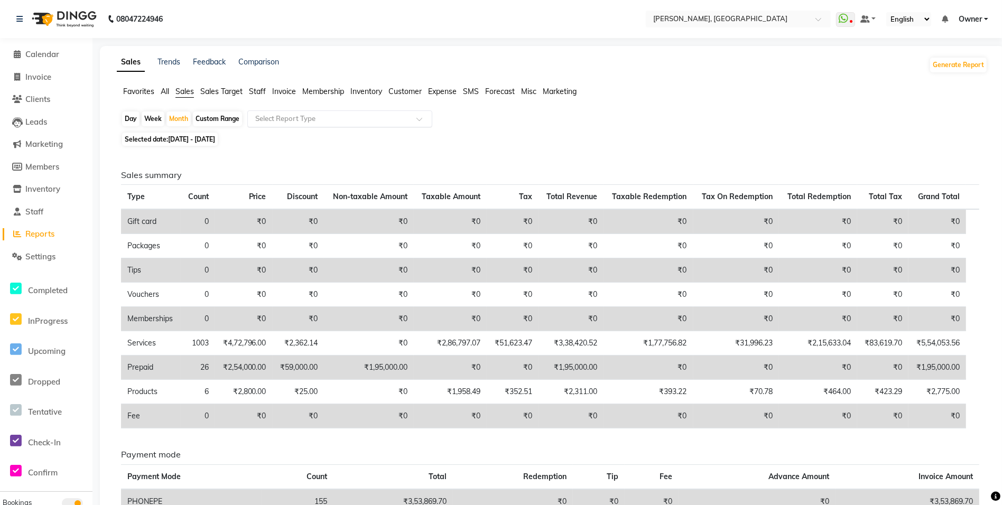
click at [284, 121] on input "text" at bounding box center [329, 119] width 152 height 11
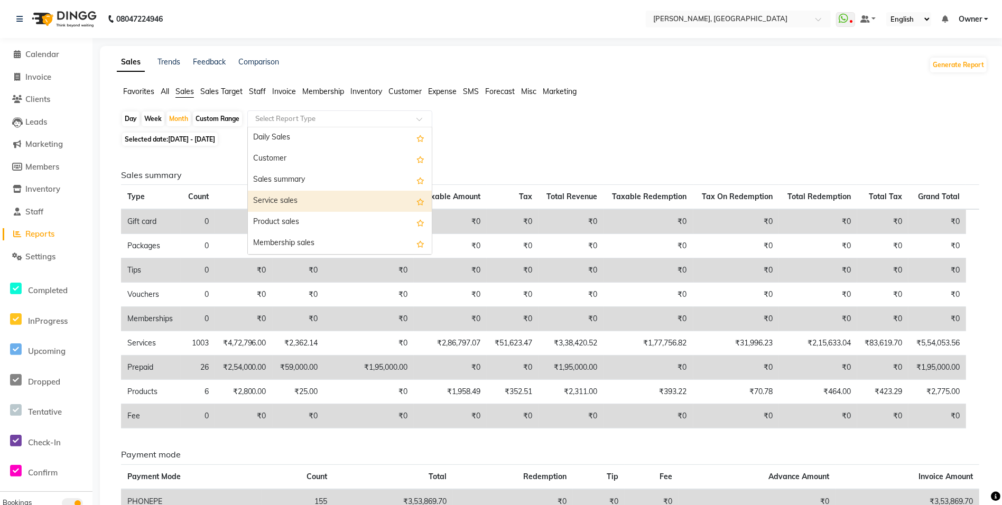
click at [298, 206] on div "Service sales" at bounding box center [340, 201] width 184 height 21
select select "full_report"
select select "csv"
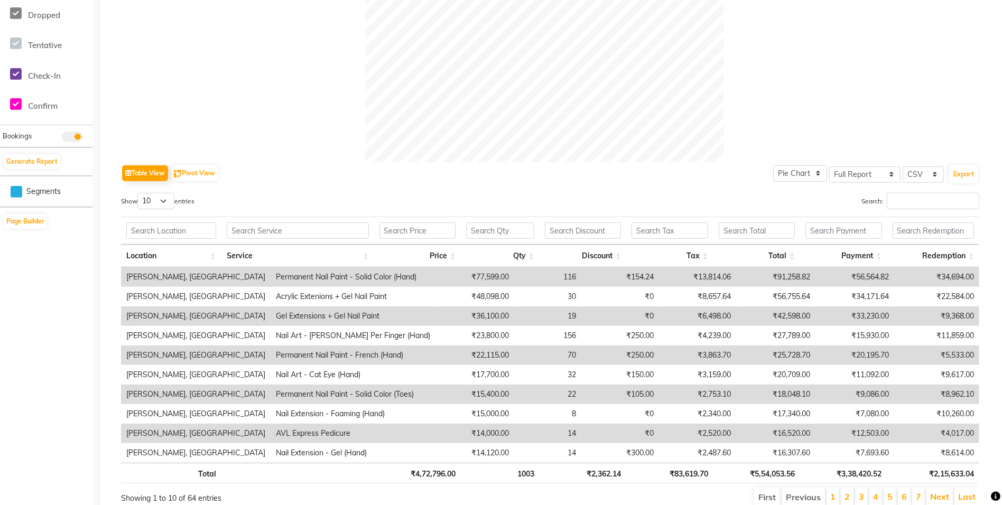
scroll to position [406, 0]
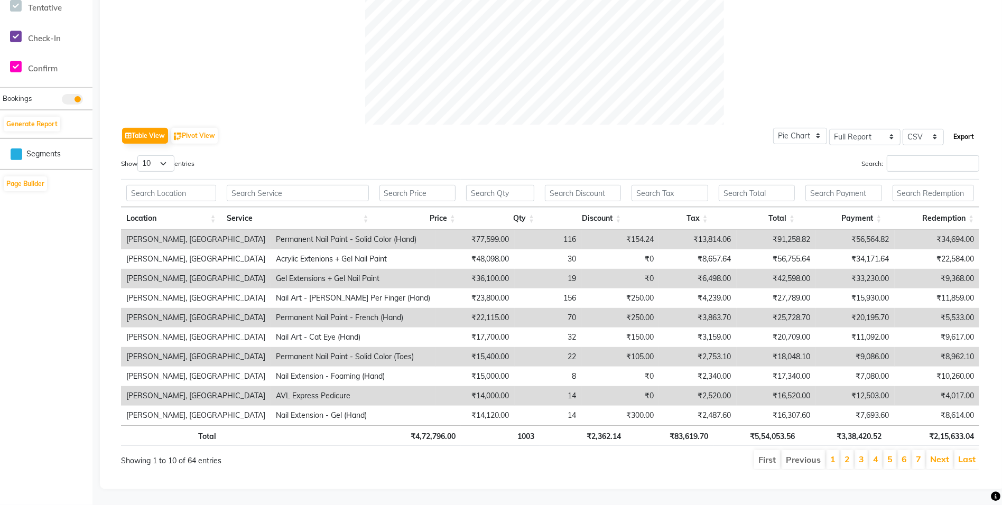
click at [971, 128] on button "Export" at bounding box center [963, 137] width 29 height 18
